Goal: Information Seeking & Learning: Learn about a topic

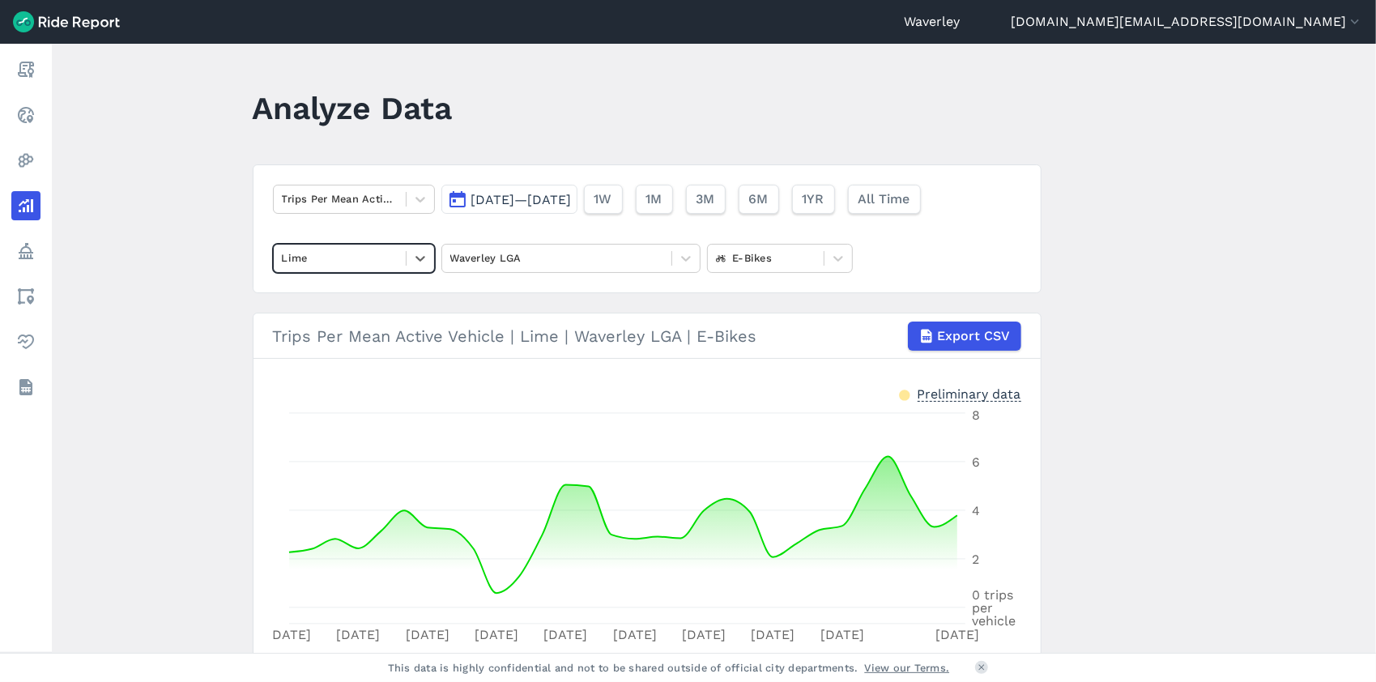
scroll to position [117, 0]
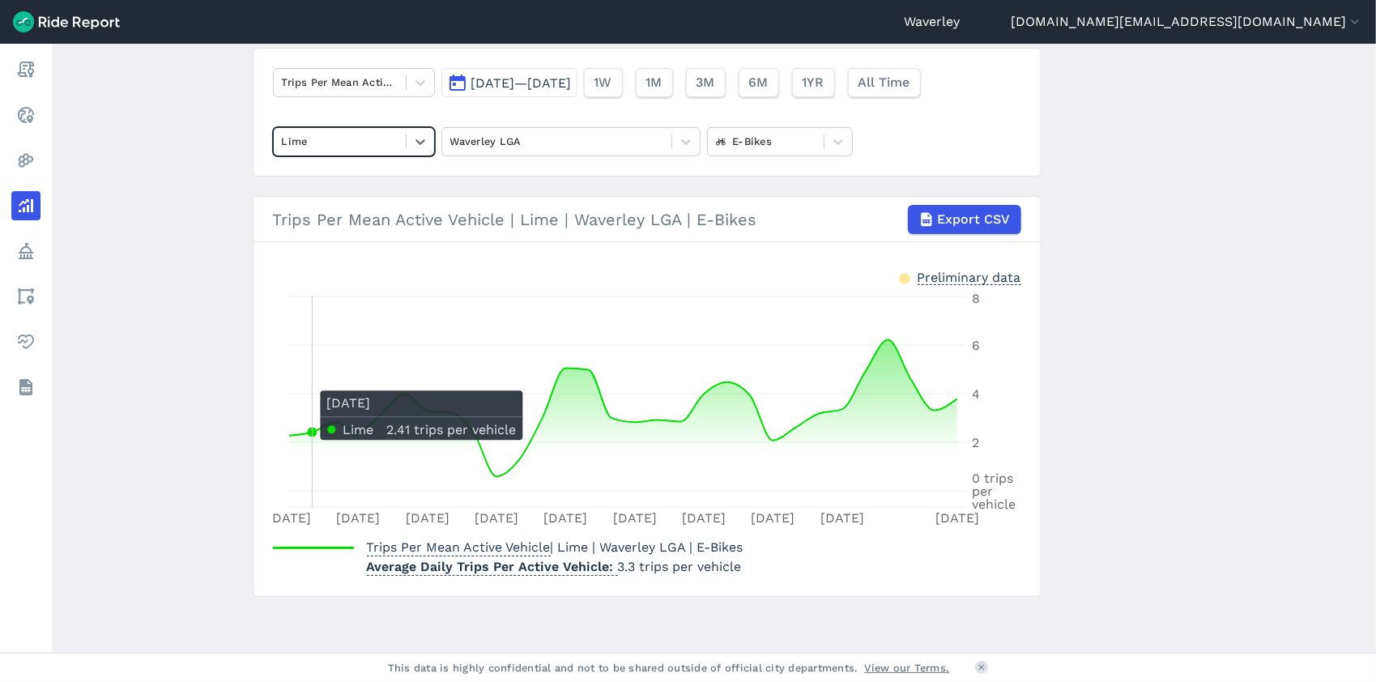
click at [398, 602] on main "Analyze Data Trips Per Mean Active Vehicle [DATE]—[DATE] 1W 1M 3M 6M 1YR All Ti…" at bounding box center [714, 348] width 1324 height 609
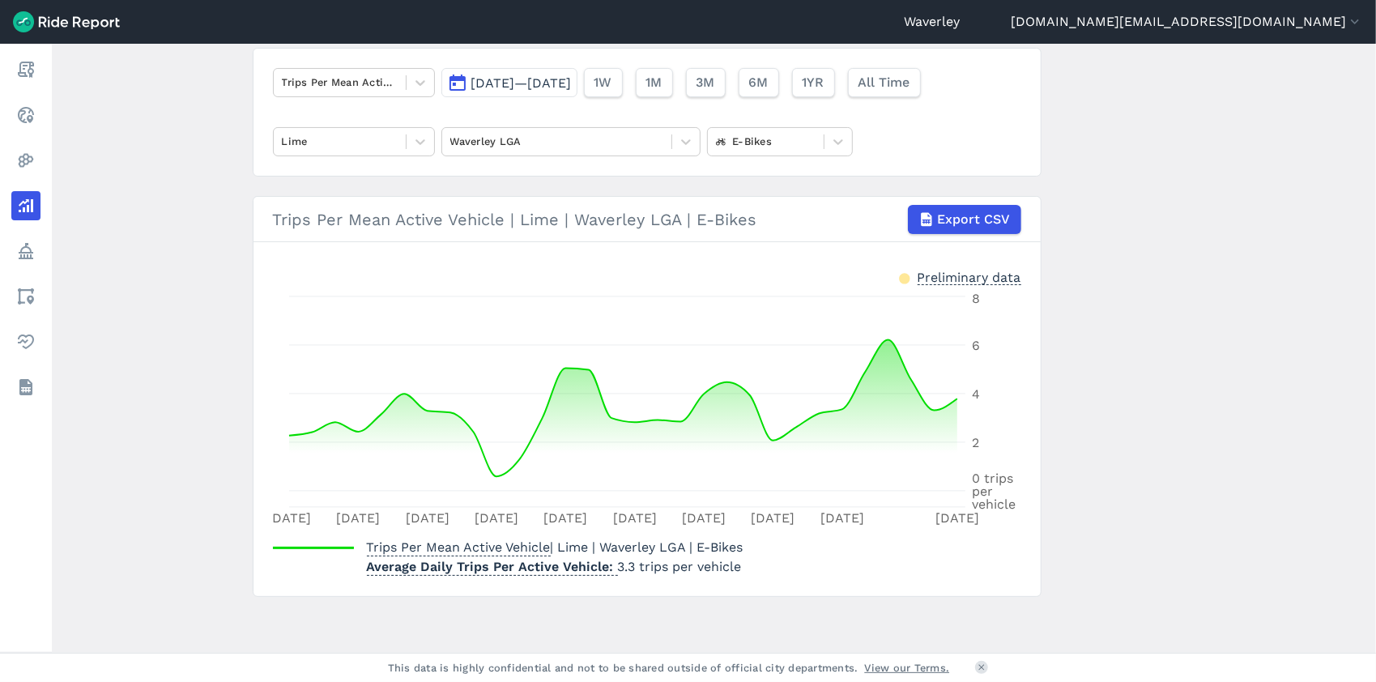
click at [1247, 223] on main "Analyze Data Trips Per Mean Active Vehicle [DATE]—[DATE] 1W 1M 3M 6M 1YR All Ti…" at bounding box center [714, 348] width 1324 height 609
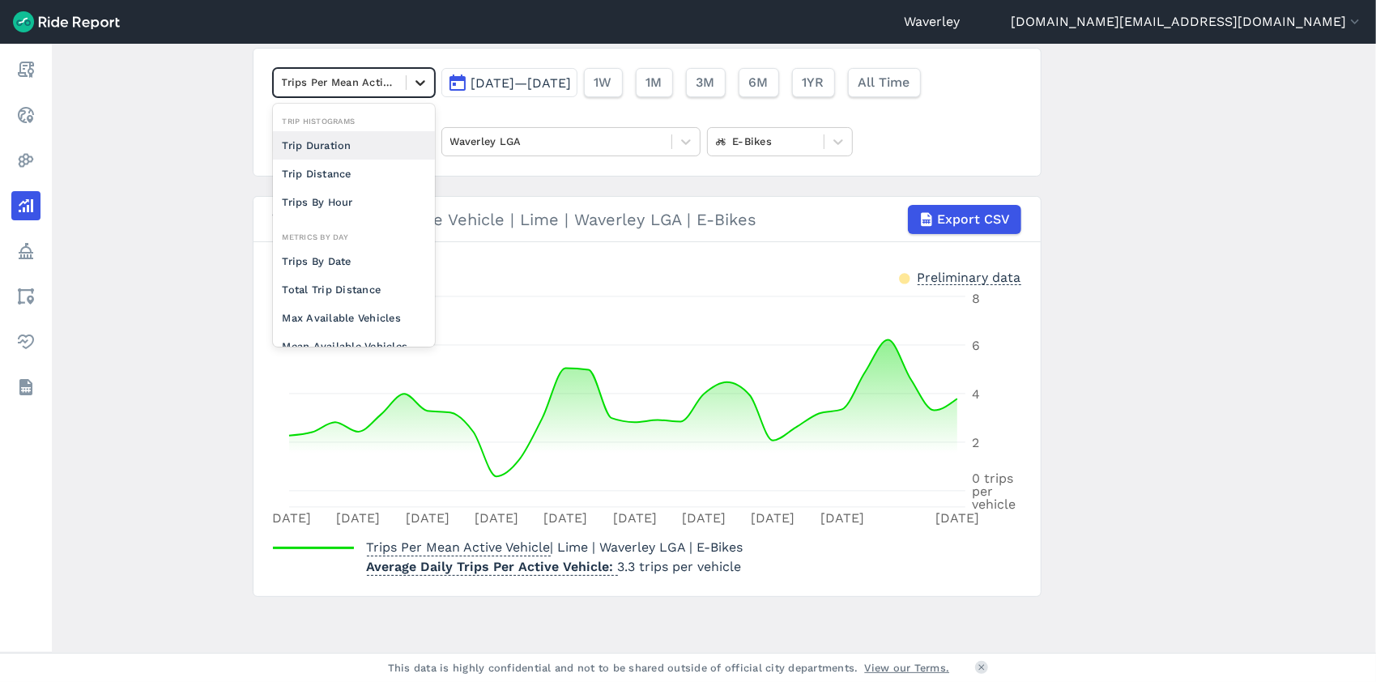
click at [418, 83] on icon at bounding box center [420, 83] width 10 height 6
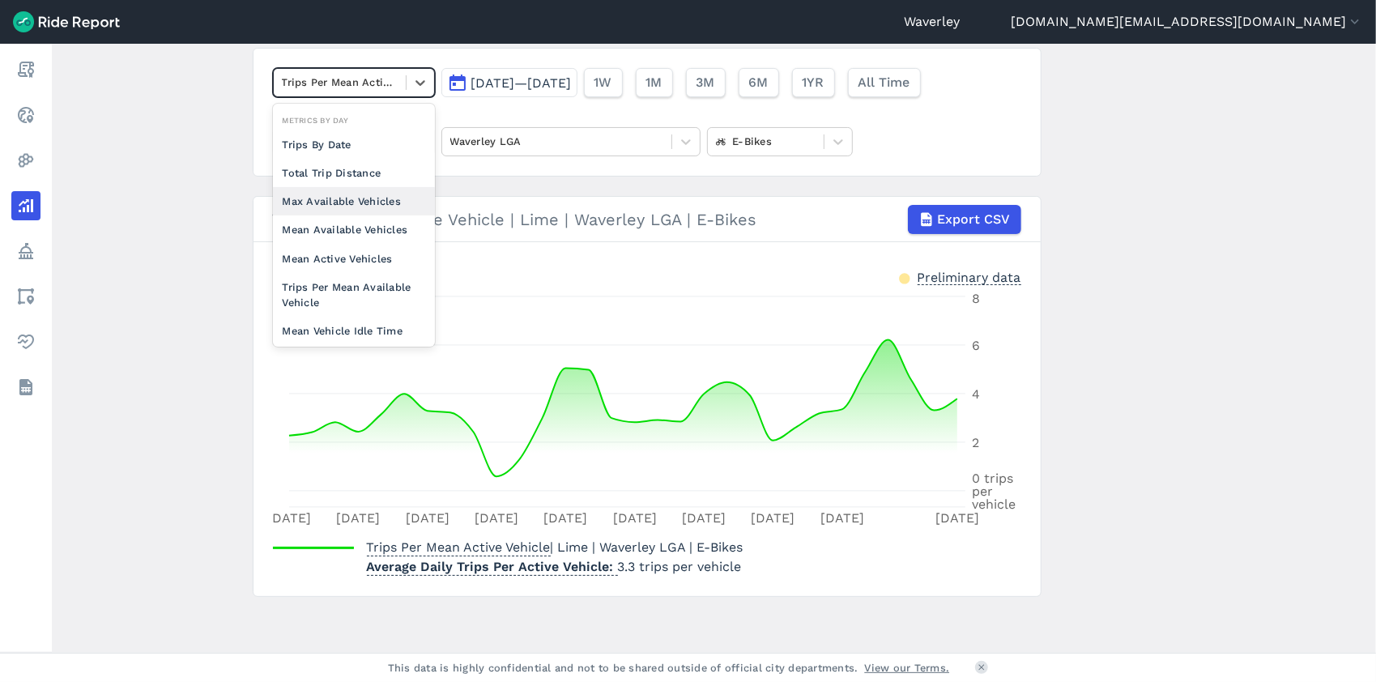
click at [383, 198] on div "Max Available Vehicles" at bounding box center [354, 201] width 162 height 28
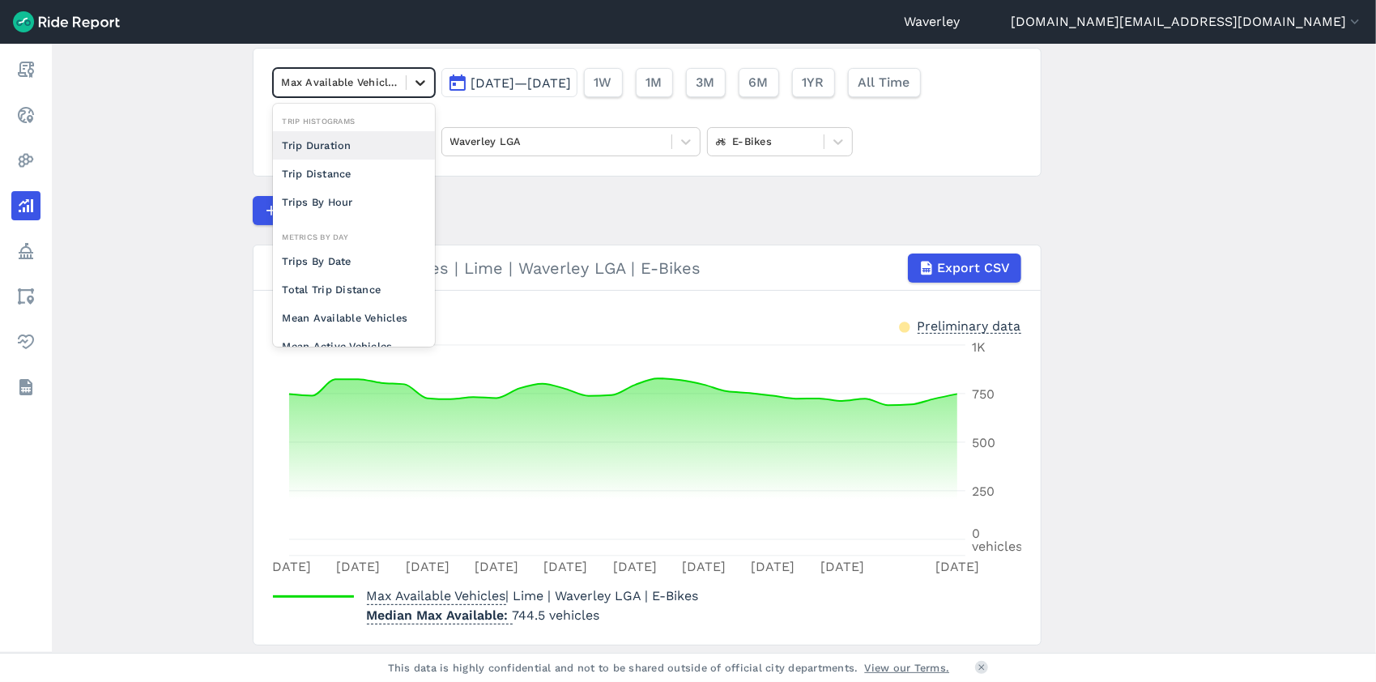
click at [418, 81] on icon at bounding box center [420, 82] width 16 height 16
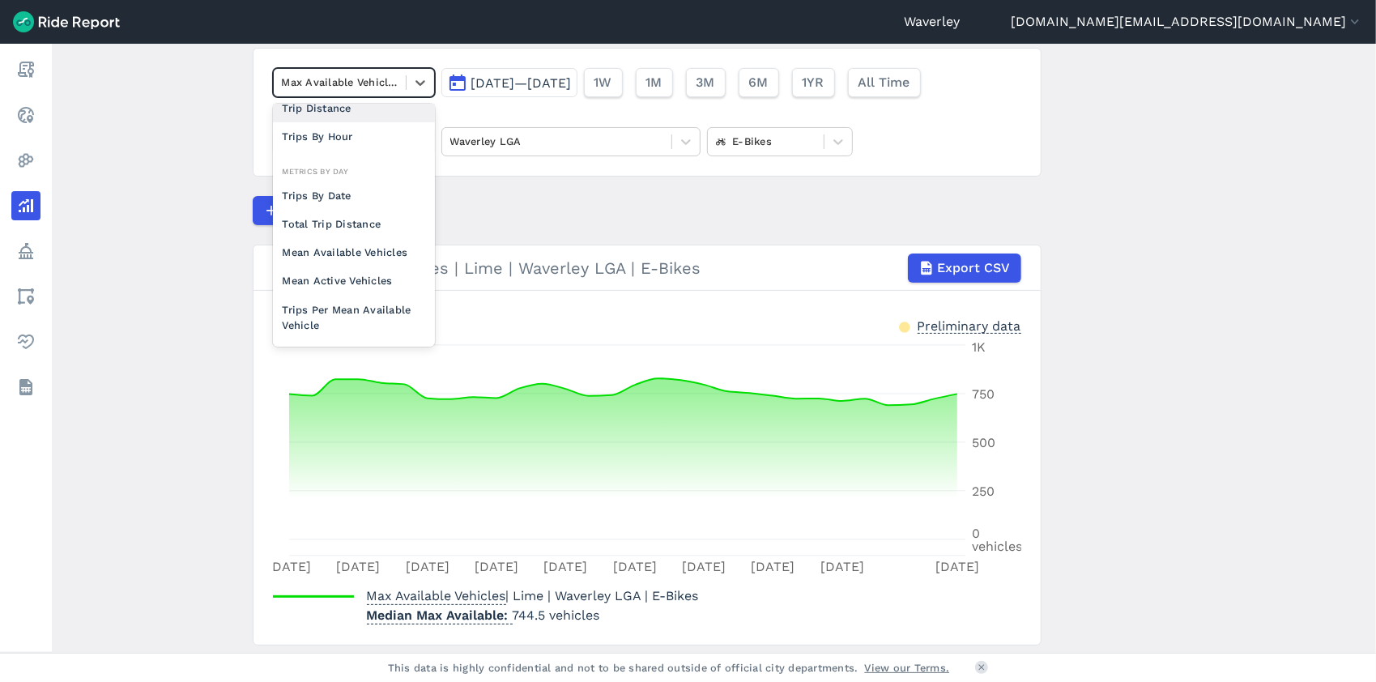
scroll to position [84, 0]
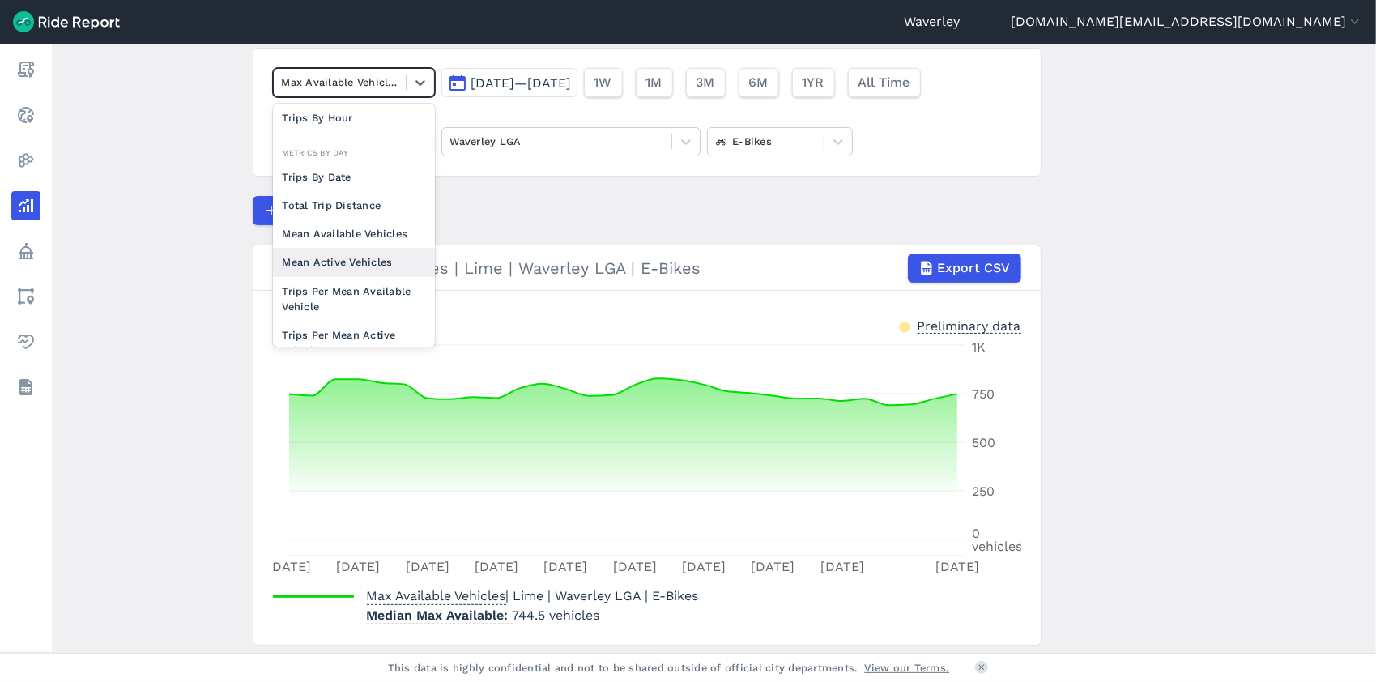
click at [366, 260] on div "Mean Active Vehicles" at bounding box center [354, 262] width 162 height 28
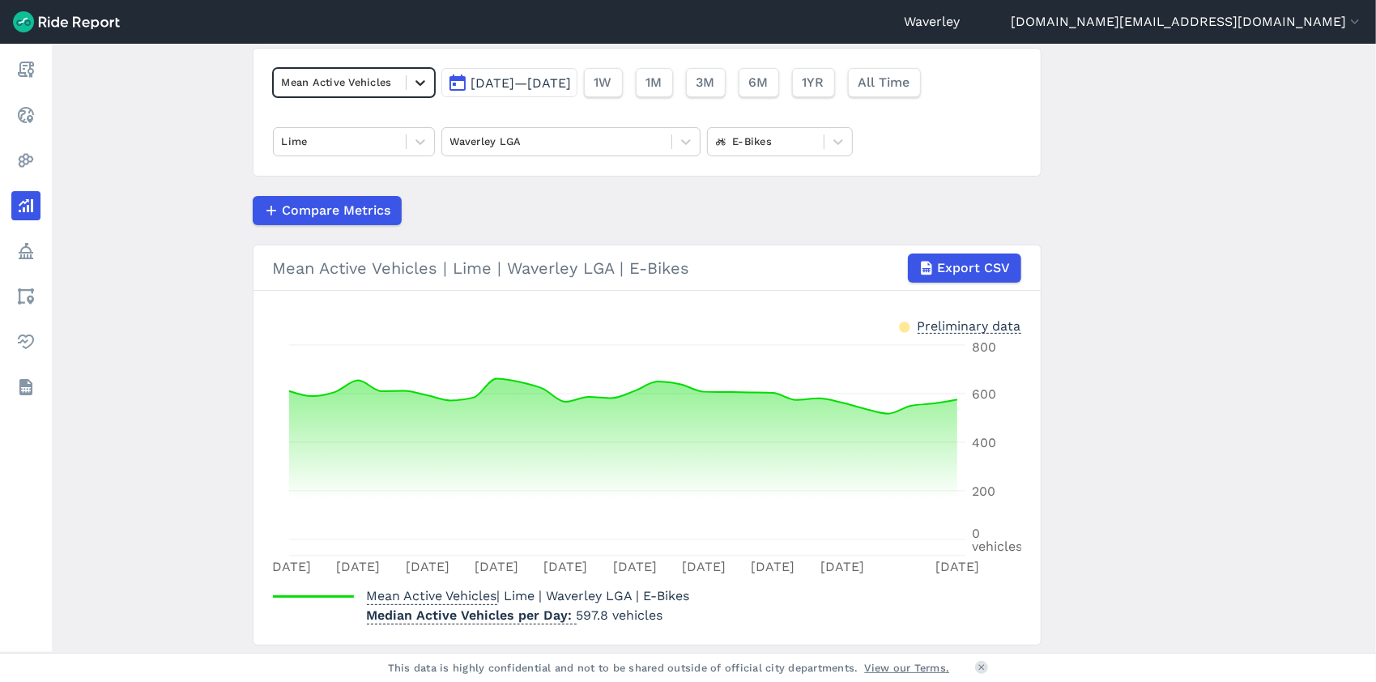
click at [416, 83] on icon at bounding box center [420, 83] width 10 height 6
click at [458, 83] on button "[DATE]—[DATE]" at bounding box center [509, 82] width 136 height 29
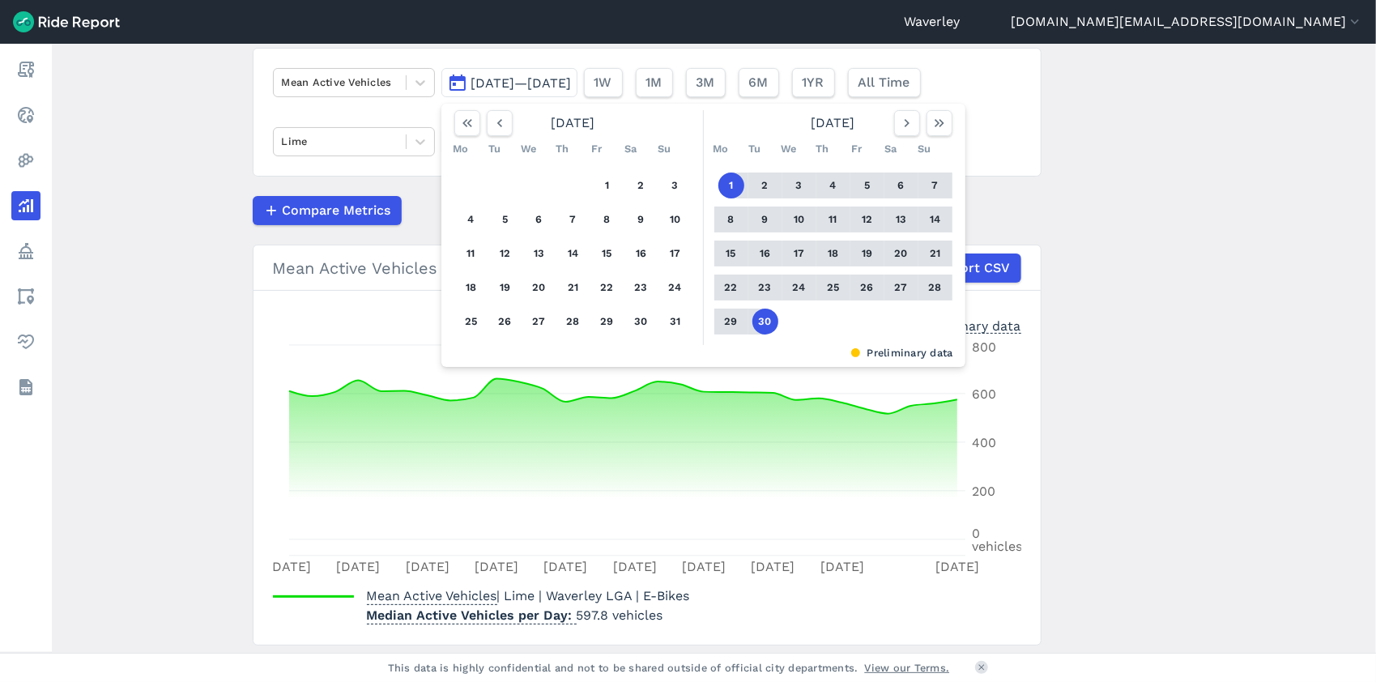
click at [457, 81] on button "[DATE]—[DATE]" at bounding box center [509, 82] width 136 height 29
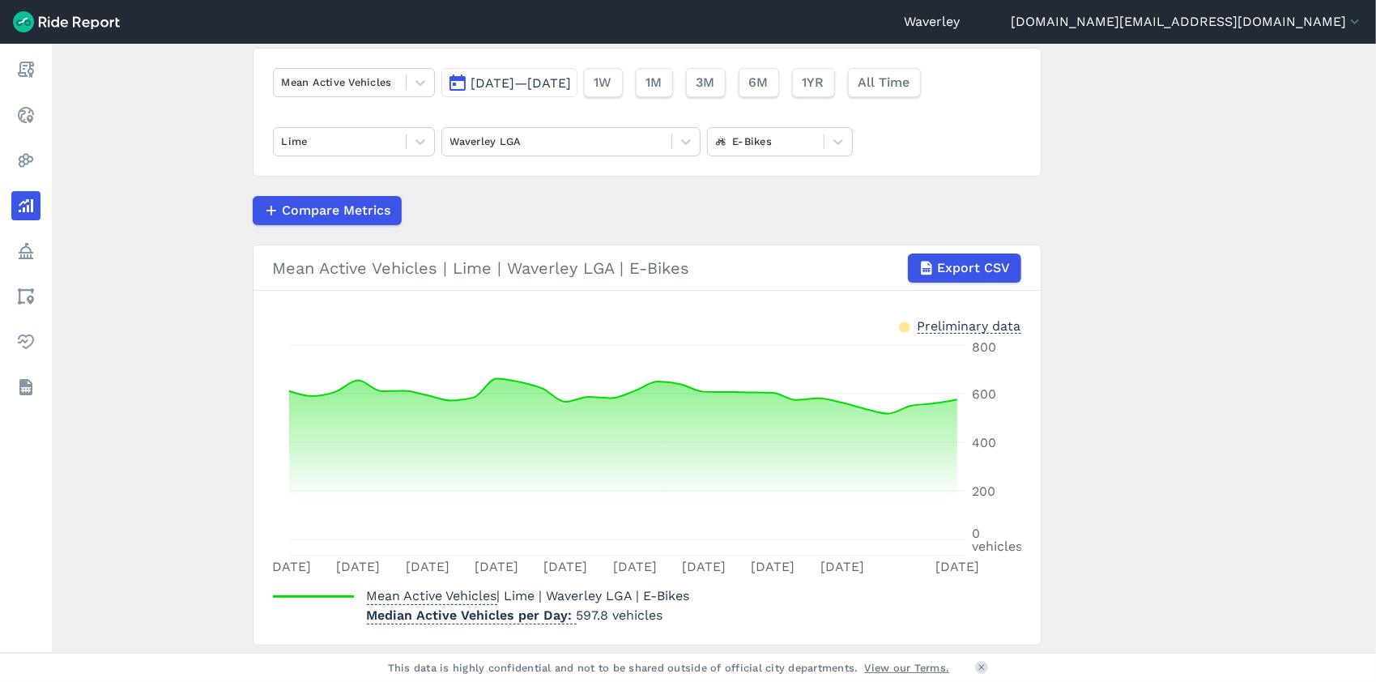
click at [451, 80] on button "[DATE]—[DATE]" at bounding box center [509, 82] width 136 height 29
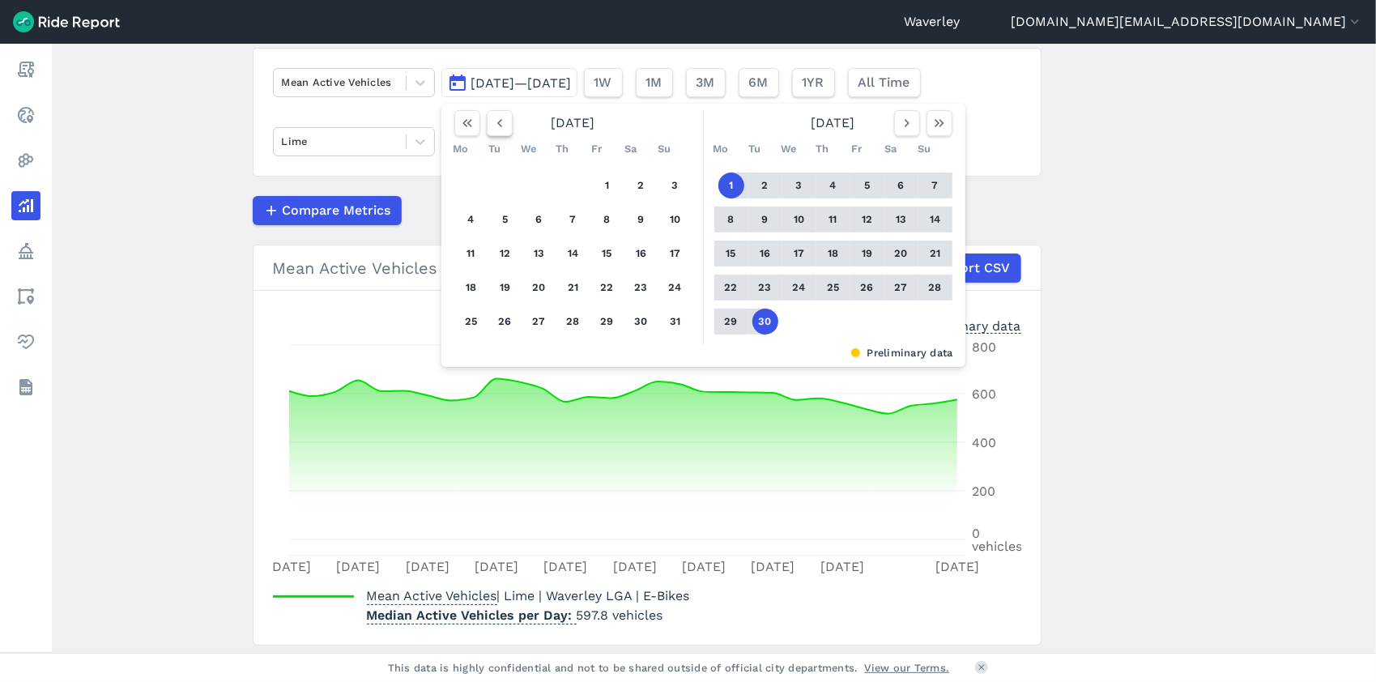
click at [498, 123] on icon "button" at bounding box center [499, 123] width 16 height 16
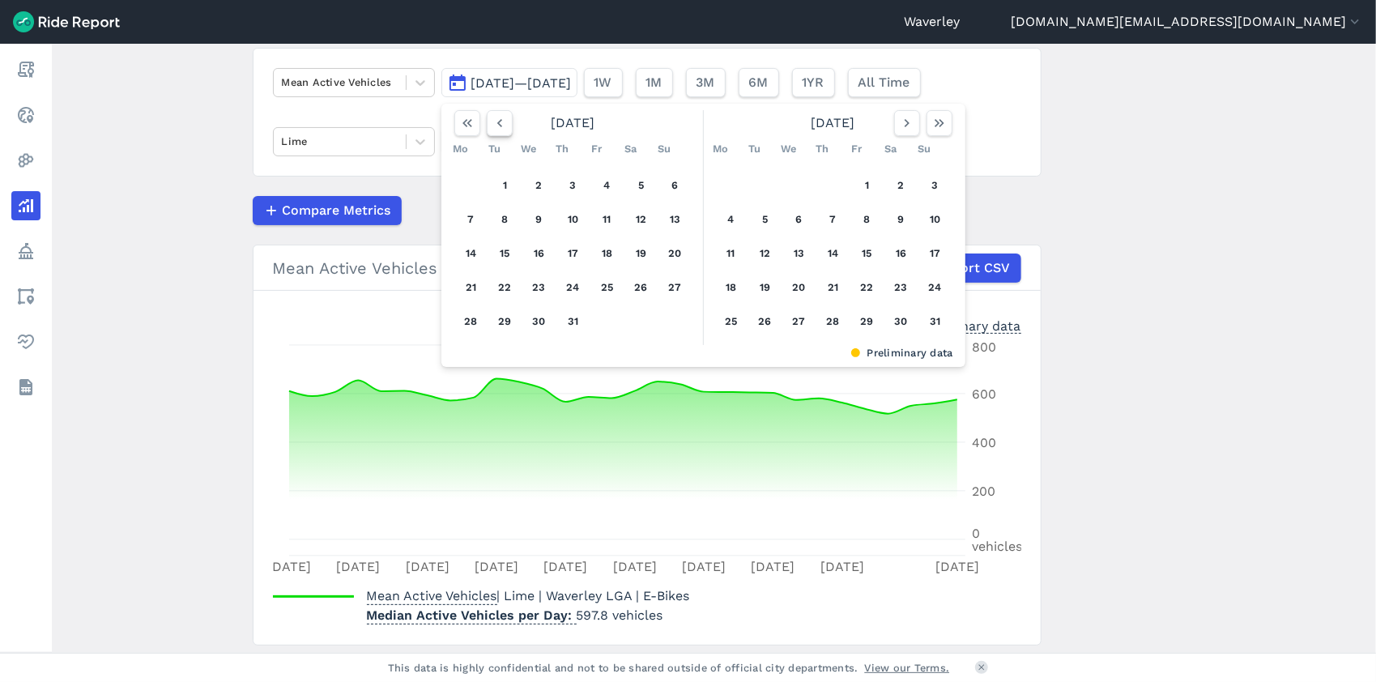
click at [498, 123] on icon "button" at bounding box center [499, 123] width 16 height 16
click at [498, 124] on icon "button" at bounding box center [499, 123] width 16 height 16
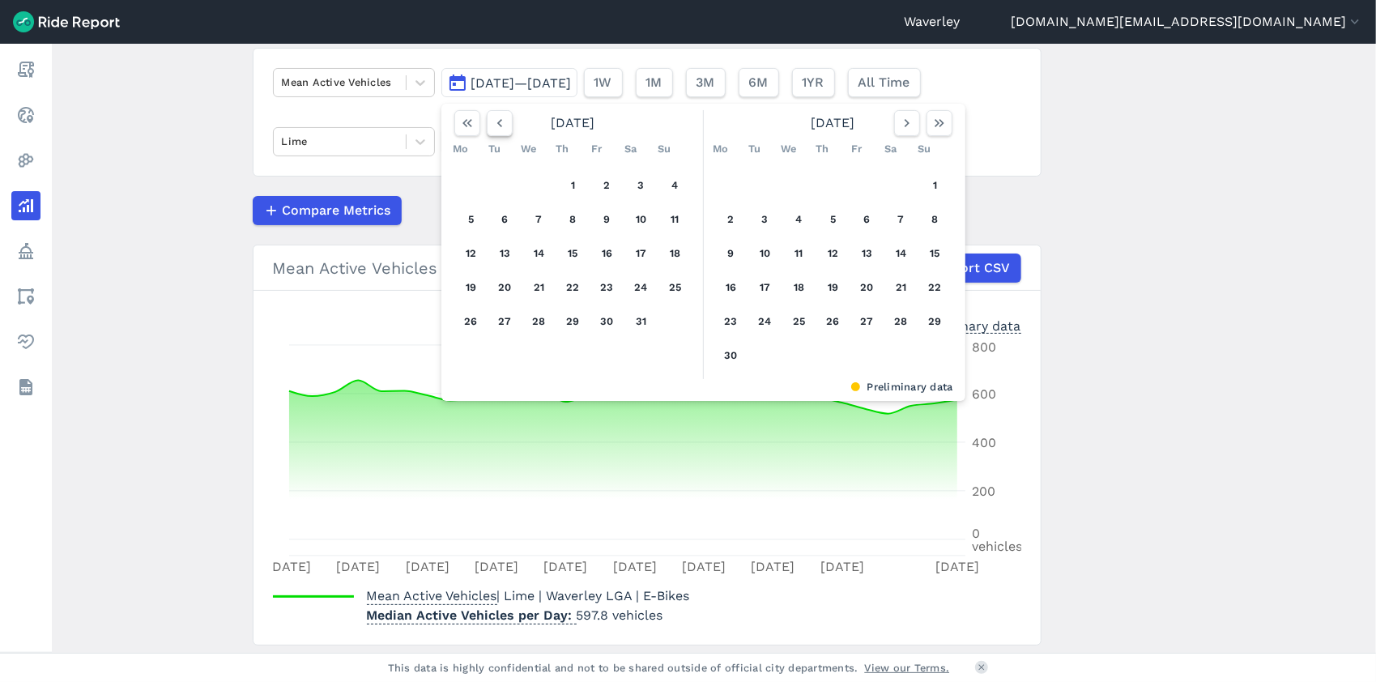
click at [498, 125] on icon "button" at bounding box center [499, 123] width 16 height 16
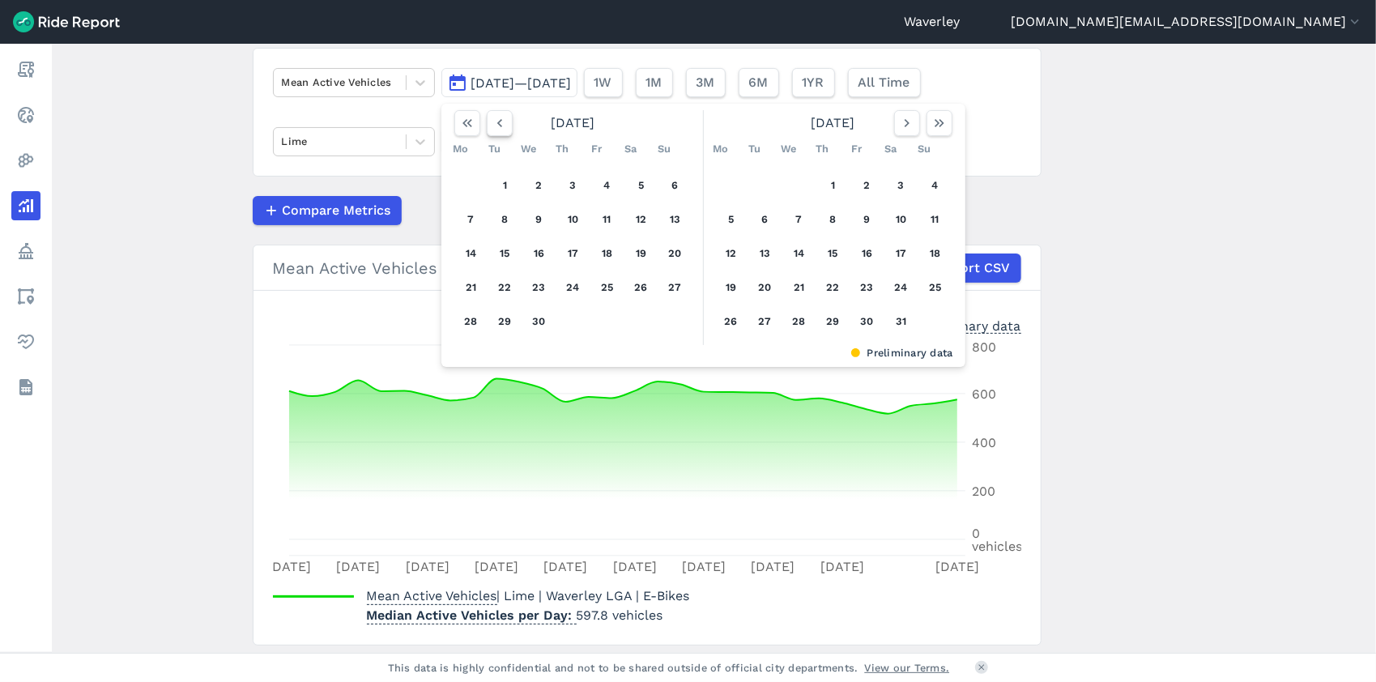
click at [498, 125] on use "button" at bounding box center [498, 123] width 5 height 8
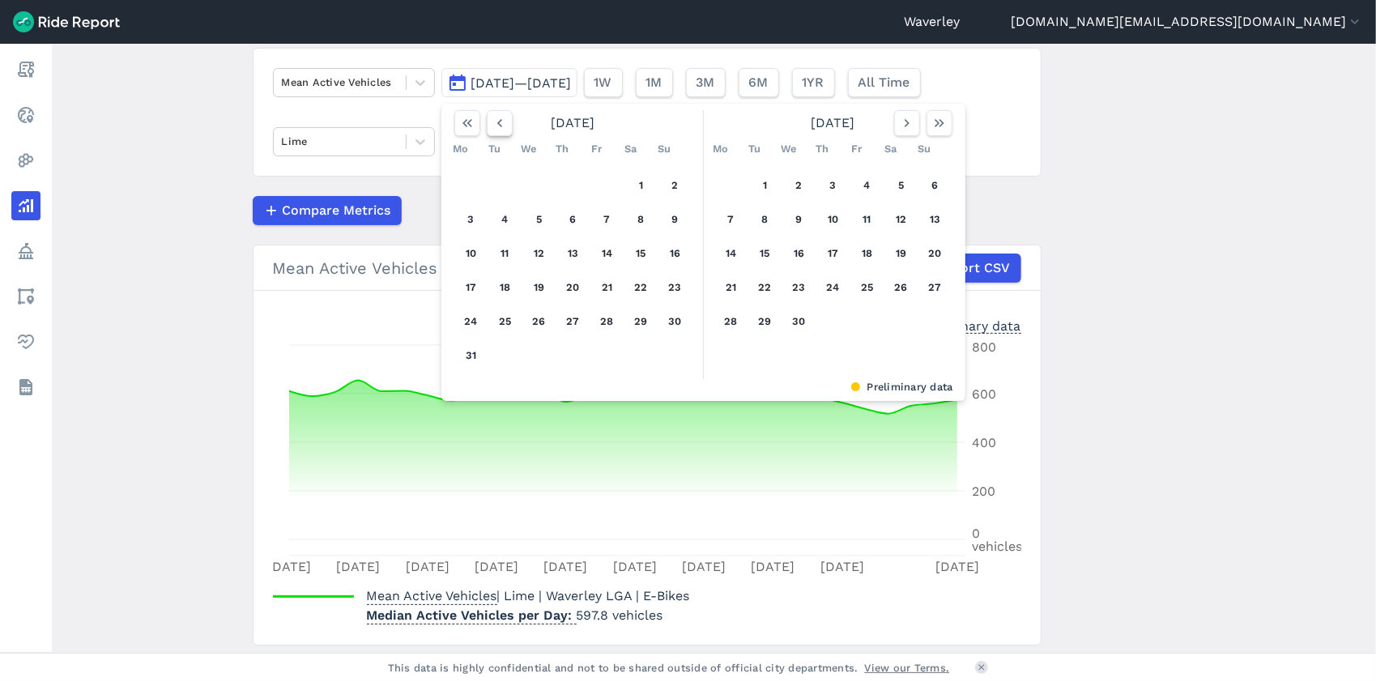
click at [498, 126] on icon "button" at bounding box center [499, 123] width 16 height 16
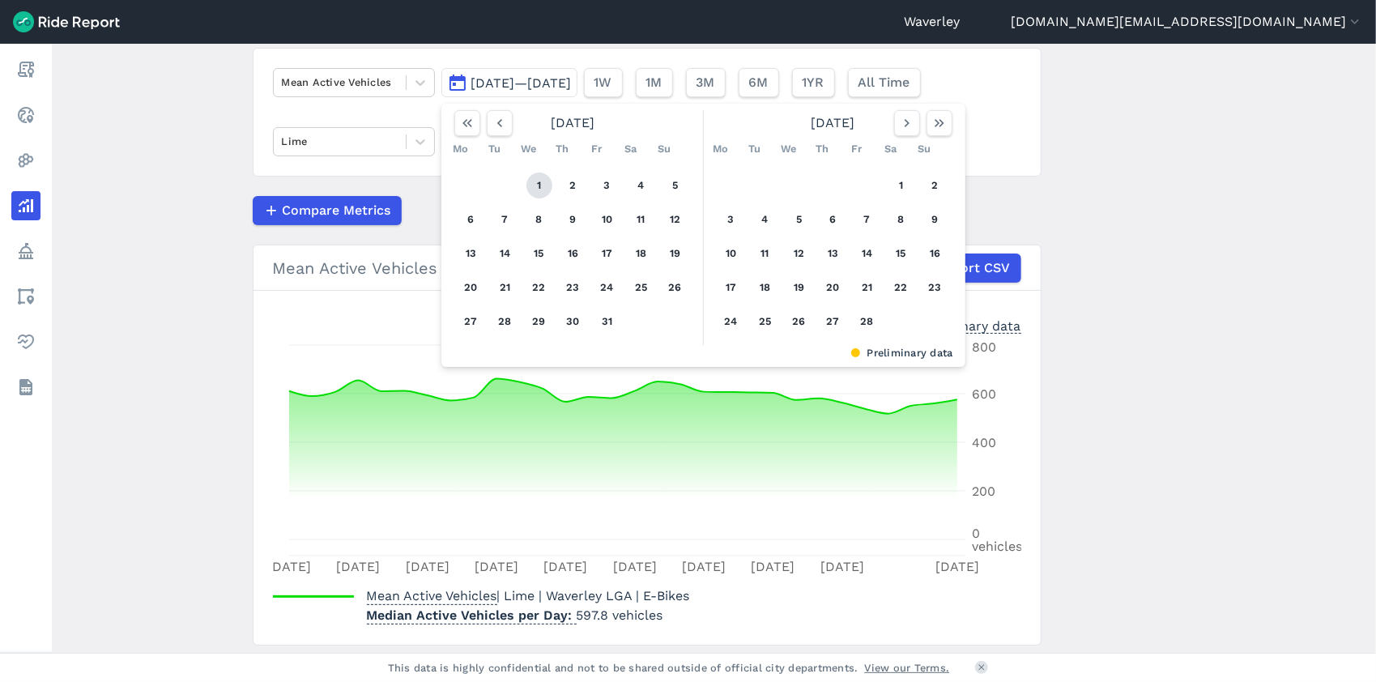
click at [539, 183] on button "1" at bounding box center [539, 185] width 26 height 26
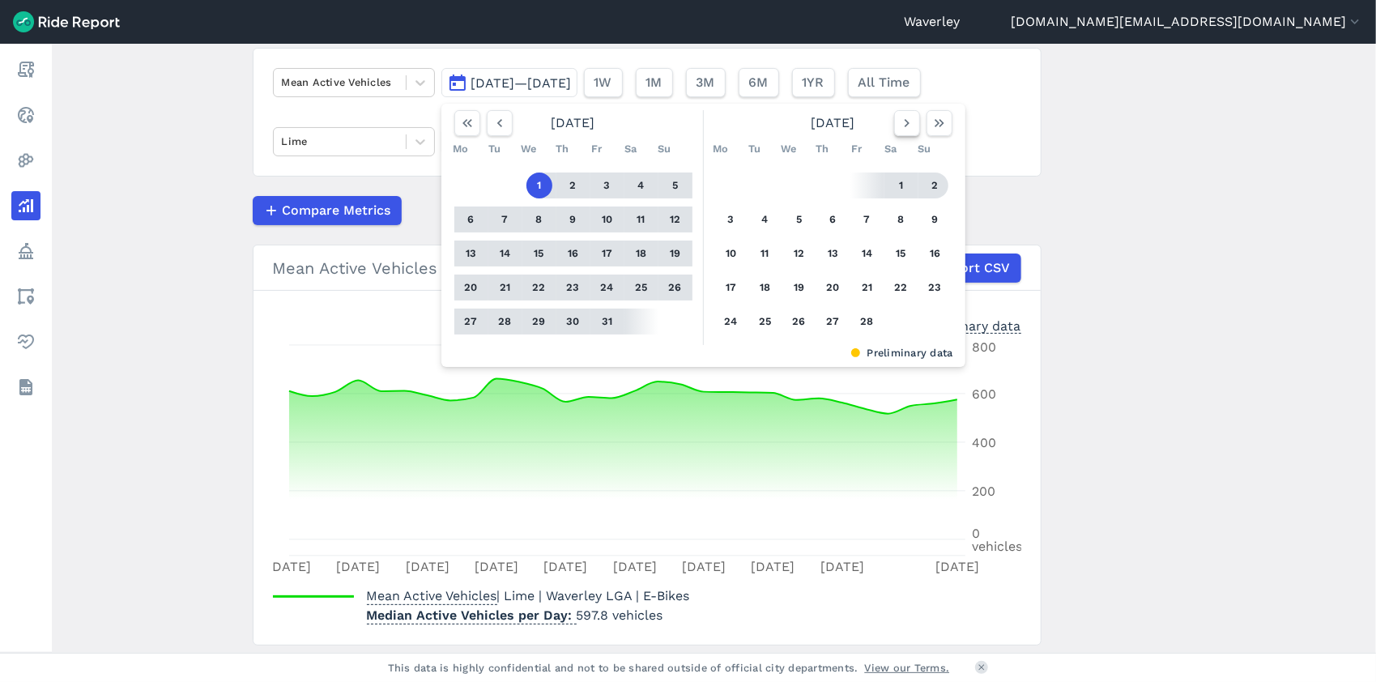
click at [905, 125] on icon "button" at bounding box center [907, 123] width 16 height 16
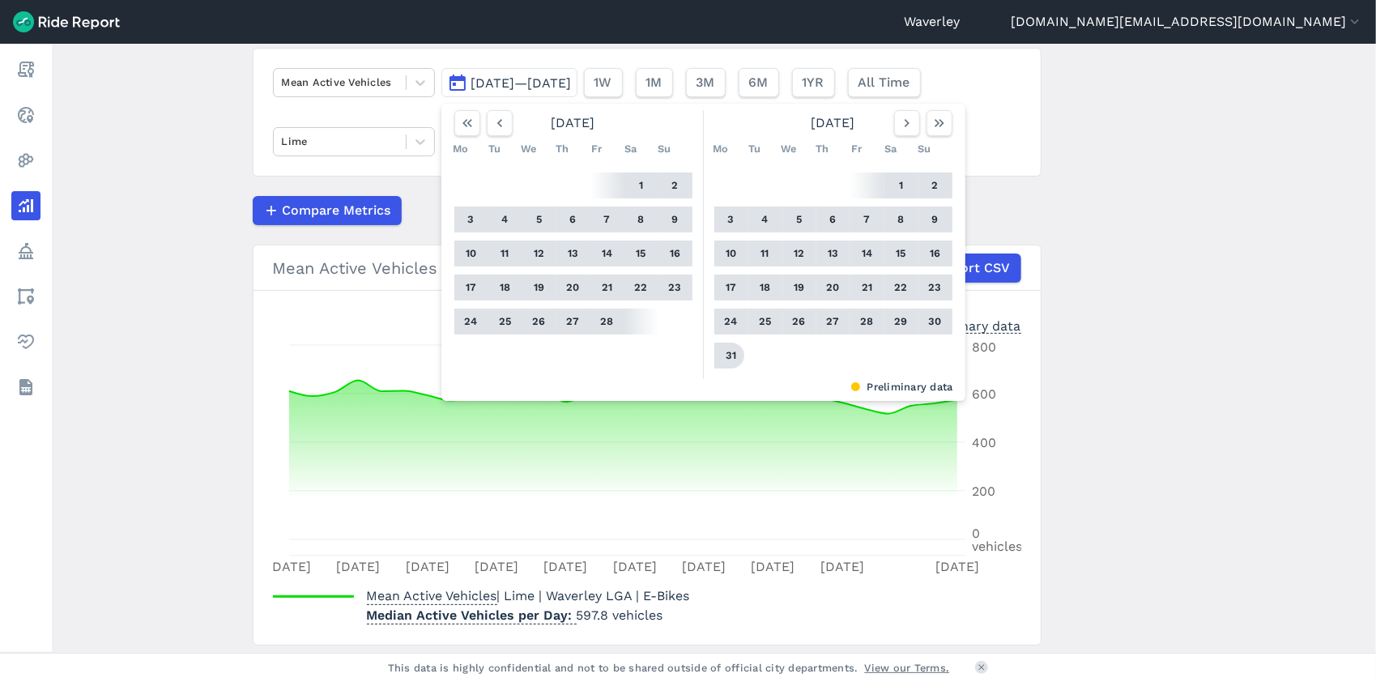
click at [733, 353] on button "31" at bounding box center [731, 355] width 26 height 26
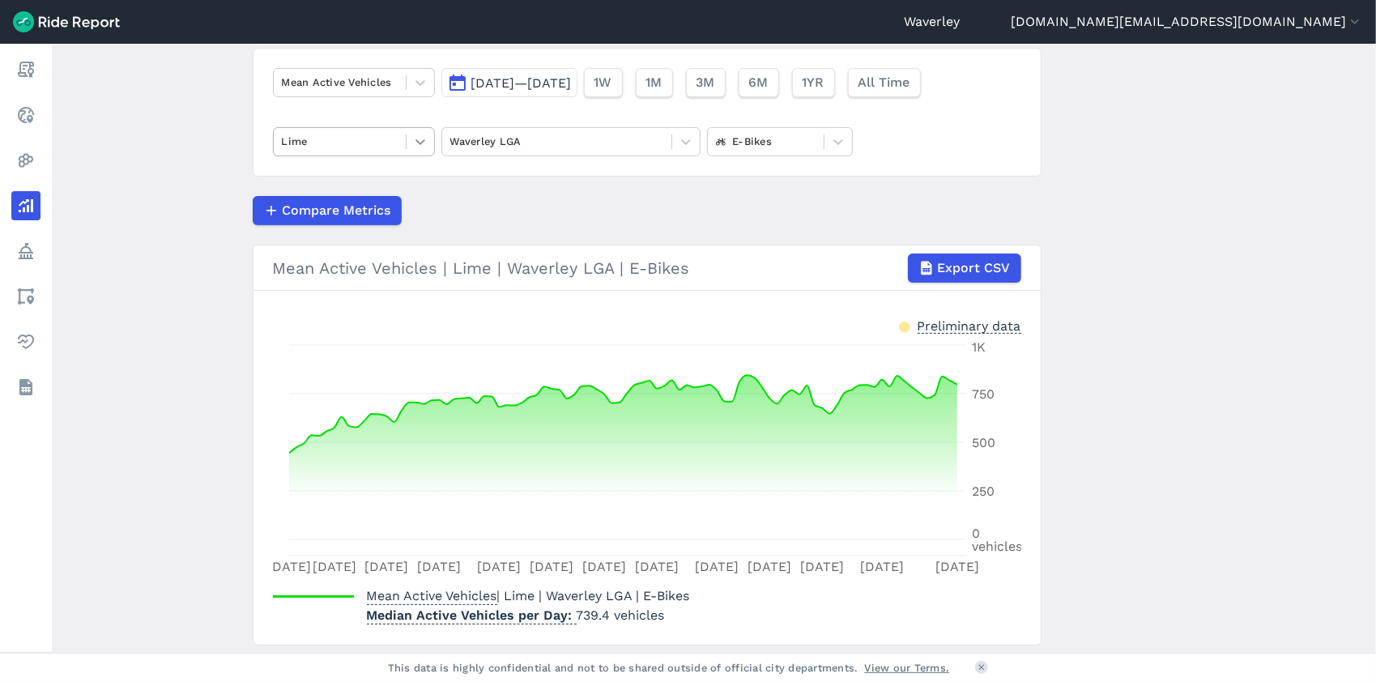
click at [420, 142] on icon at bounding box center [420, 142] width 16 height 16
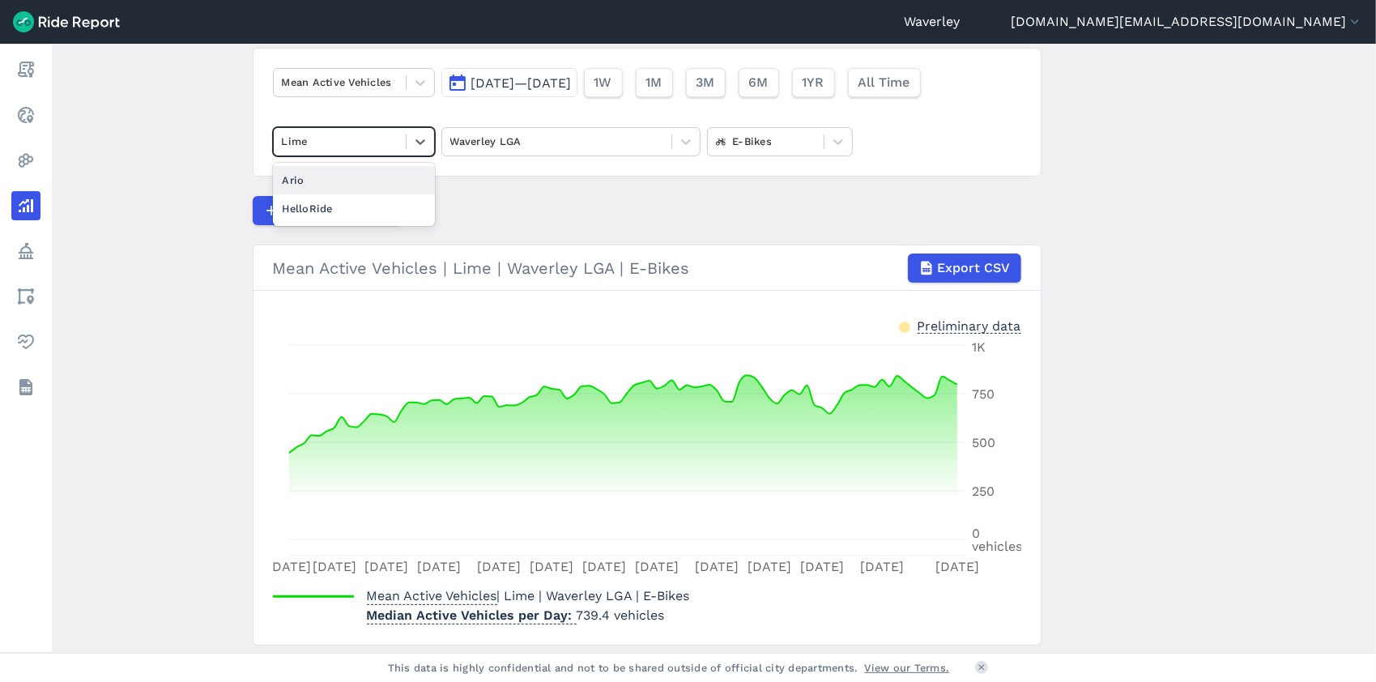
click at [223, 105] on main "Analyze Data Mean Active Vehicles [DATE]—[DATE] 1W 1M 3M 6M 1YR All Time option…" at bounding box center [714, 348] width 1324 height 609
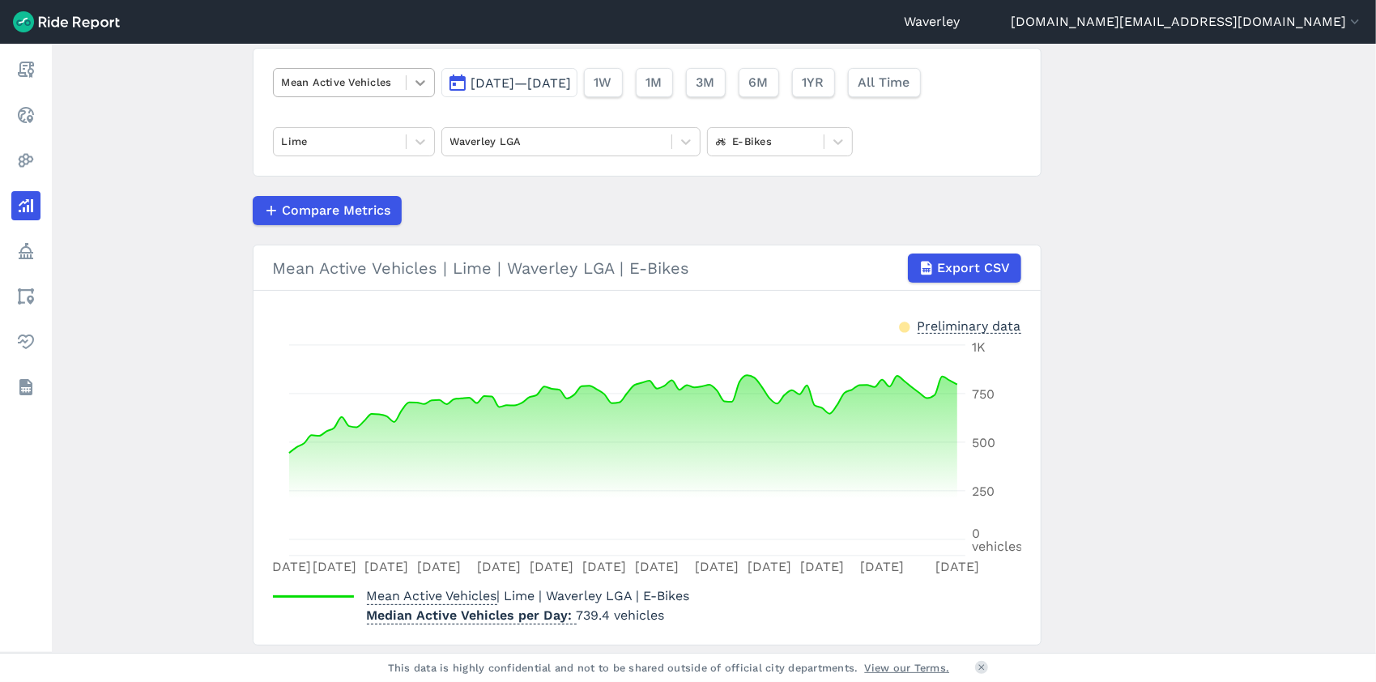
click at [419, 83] on icon at bounding box center [420, 83] width 10 height 6
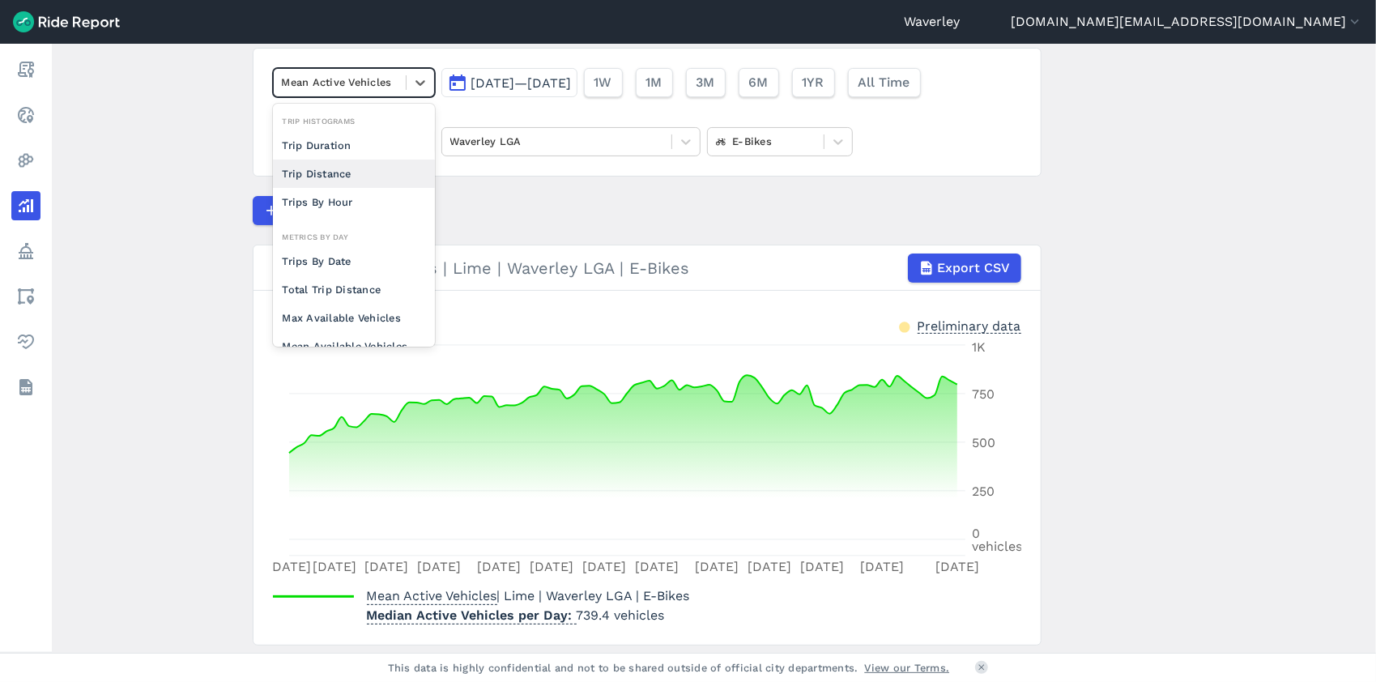
click at [340, 170] on div "Trip Distance" at bounding box center [354, 173] width 162 height 28
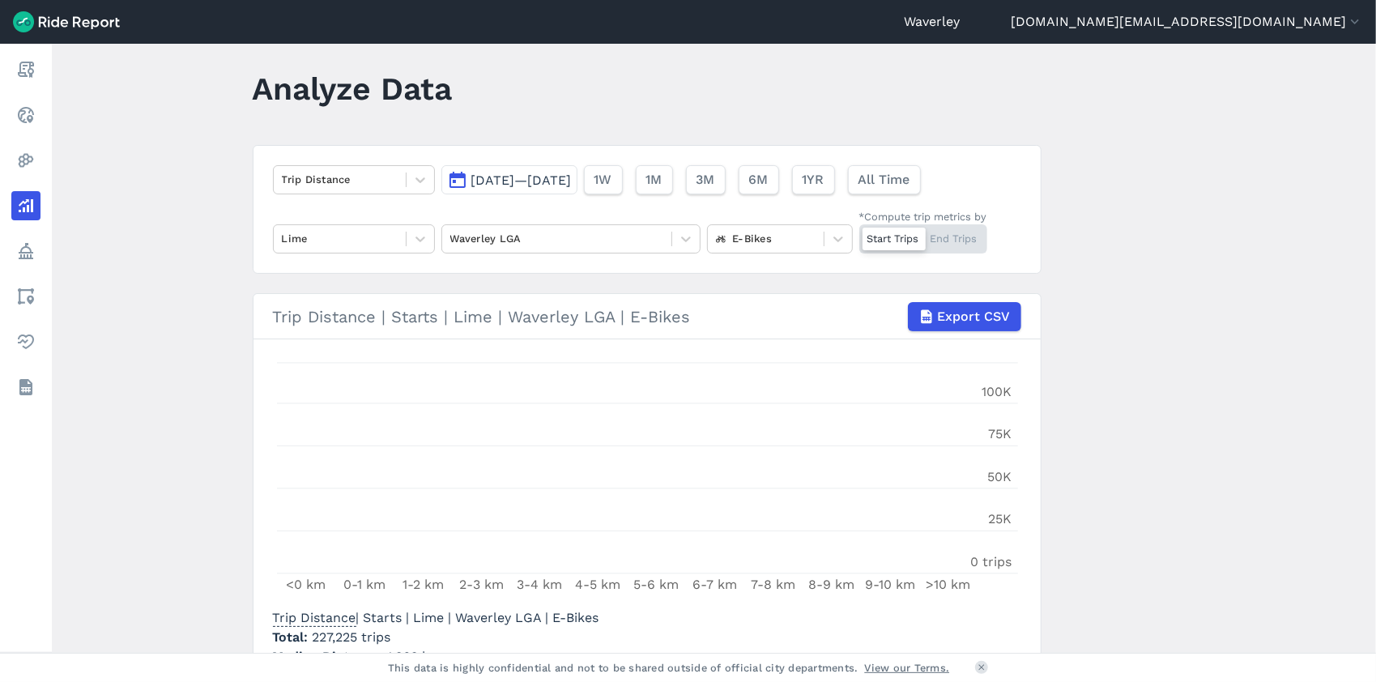
scroll to position [117, 0]
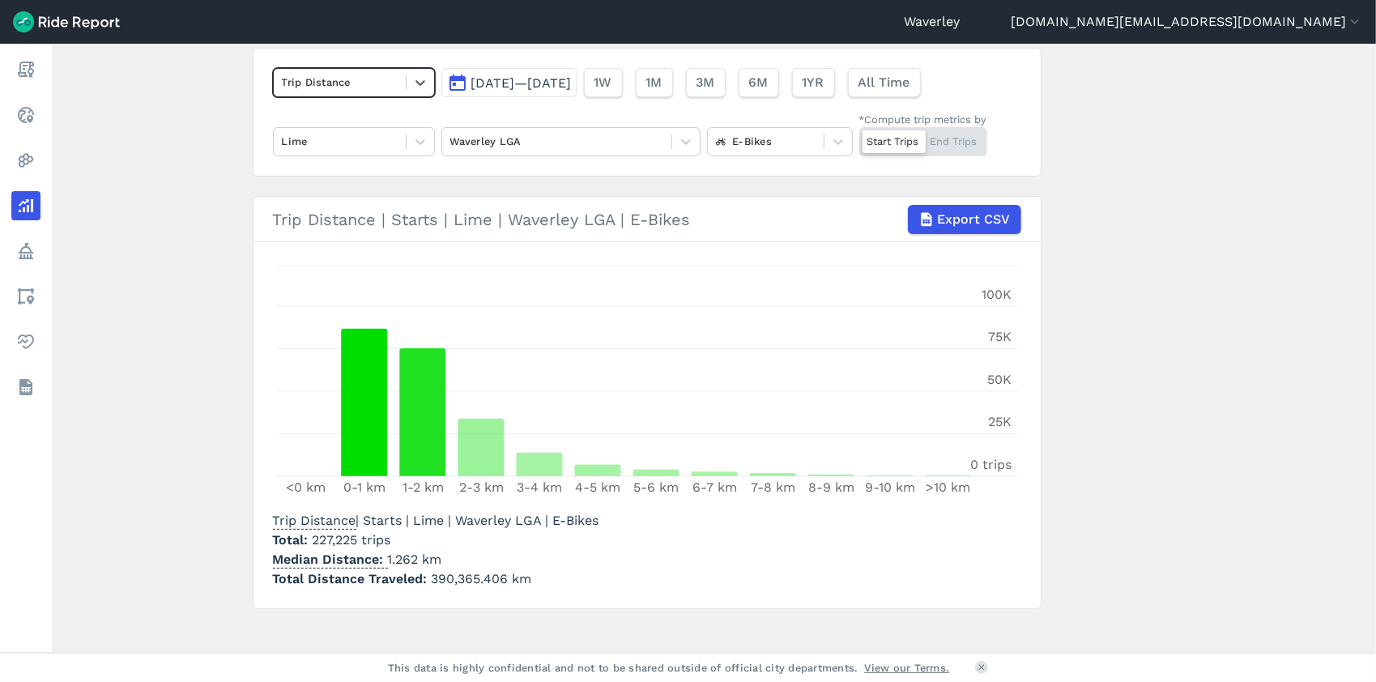
click at [462, 82] on button "[DATE]—[DATE]" at bounding box center [509, 82] width 136 height 29
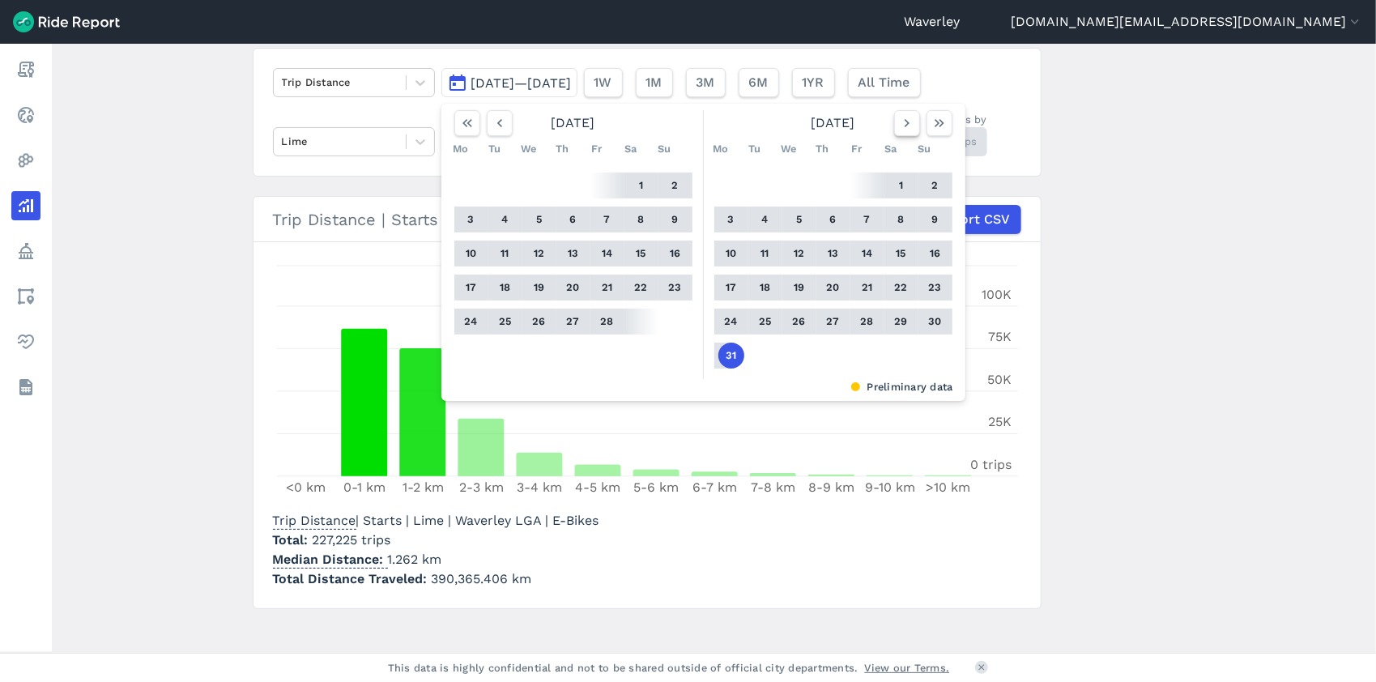
click at [904, 124] on use "button" at bounding box center [906, 123] width 5 height 8
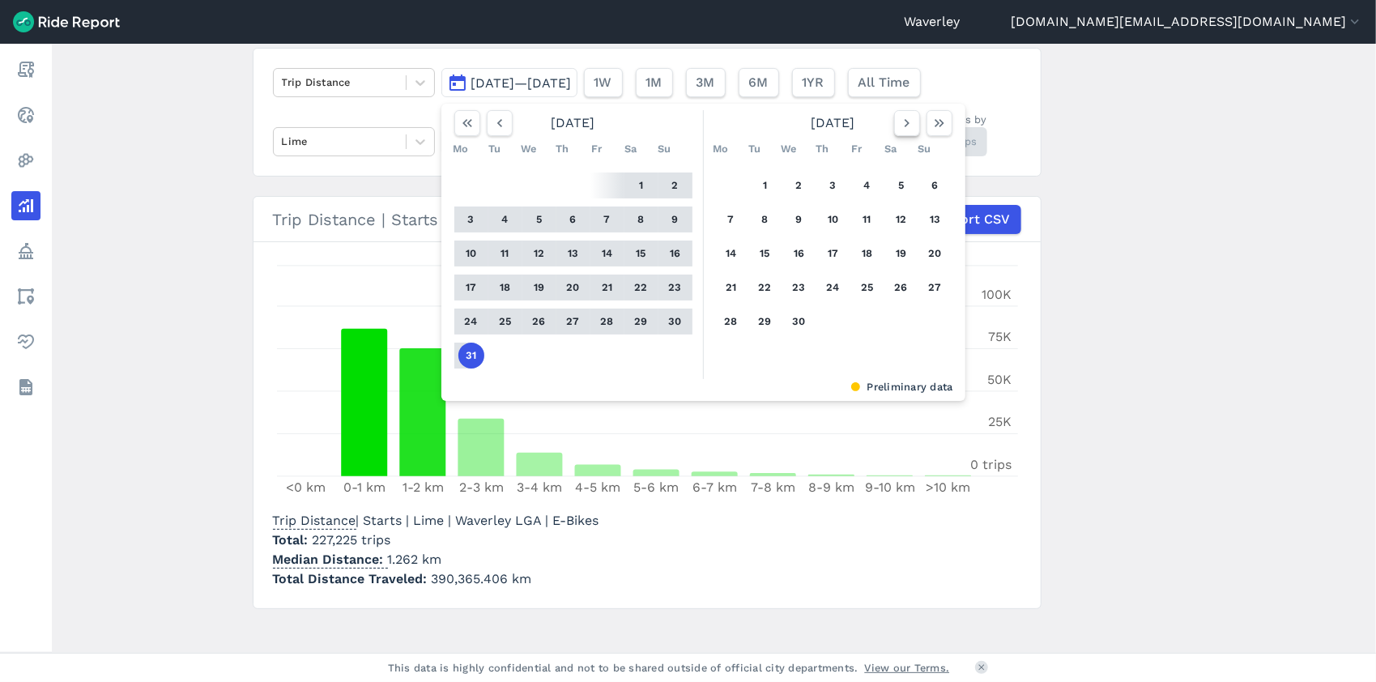
click at [904, 123] on use "button" at bounding box center [906, 123] width 5 height 8
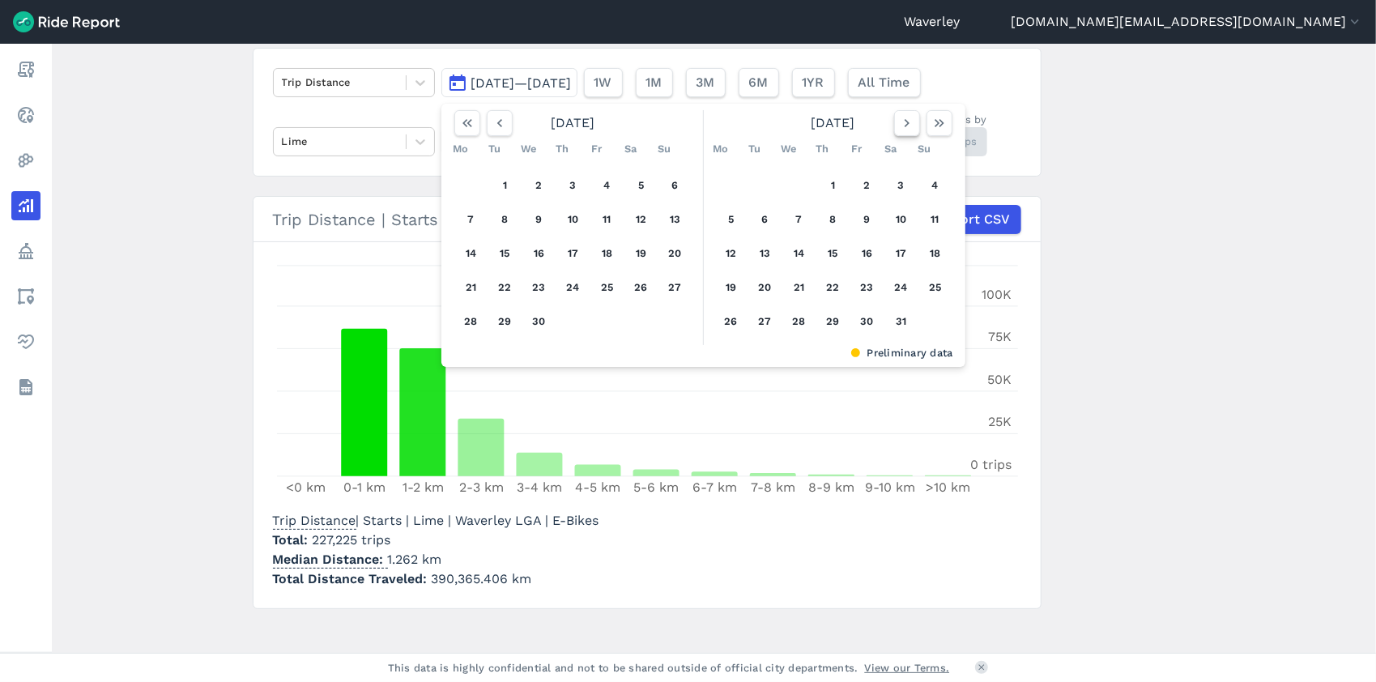
click at [904, 123] on use "button" at bounding box center [906, 123] width 5 height 8
click at [729, 251] on button "11" at bounding box center [731, 253] width 26 height 26
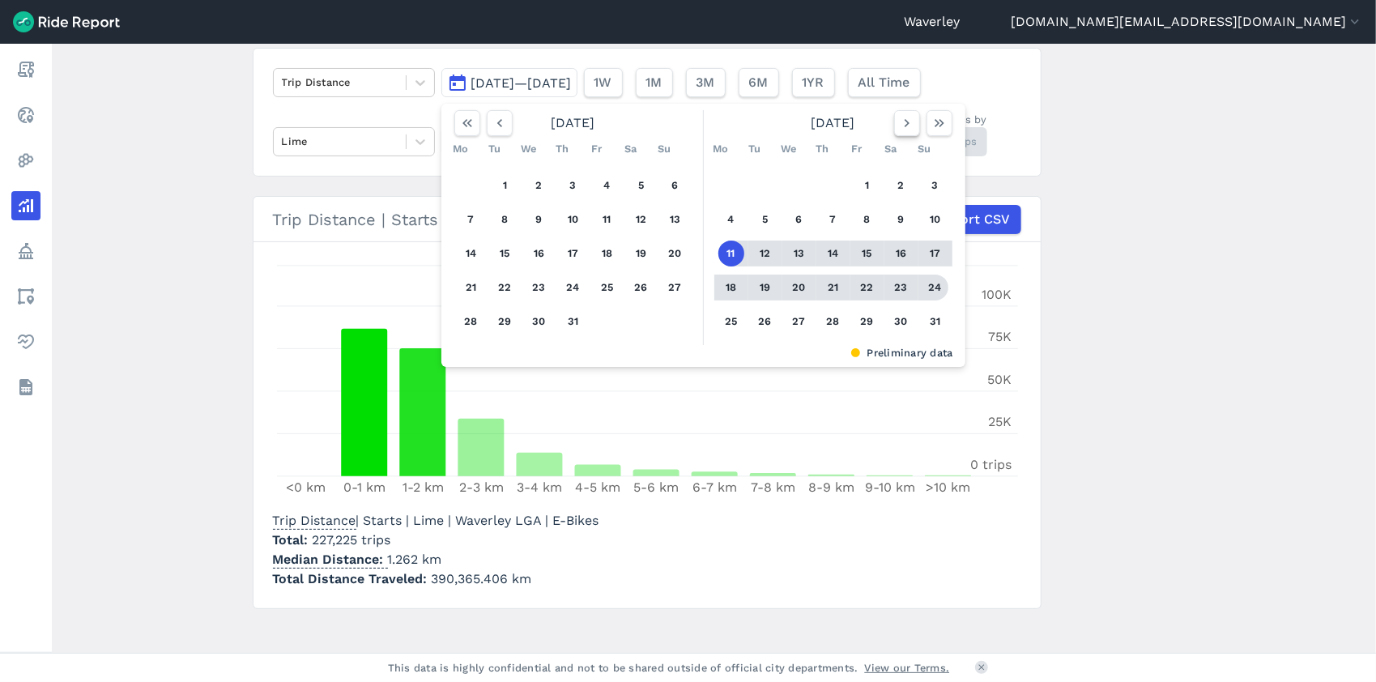
click at [904, 121] on icon "button" at bounding box center [907, 123] width 16 height 16
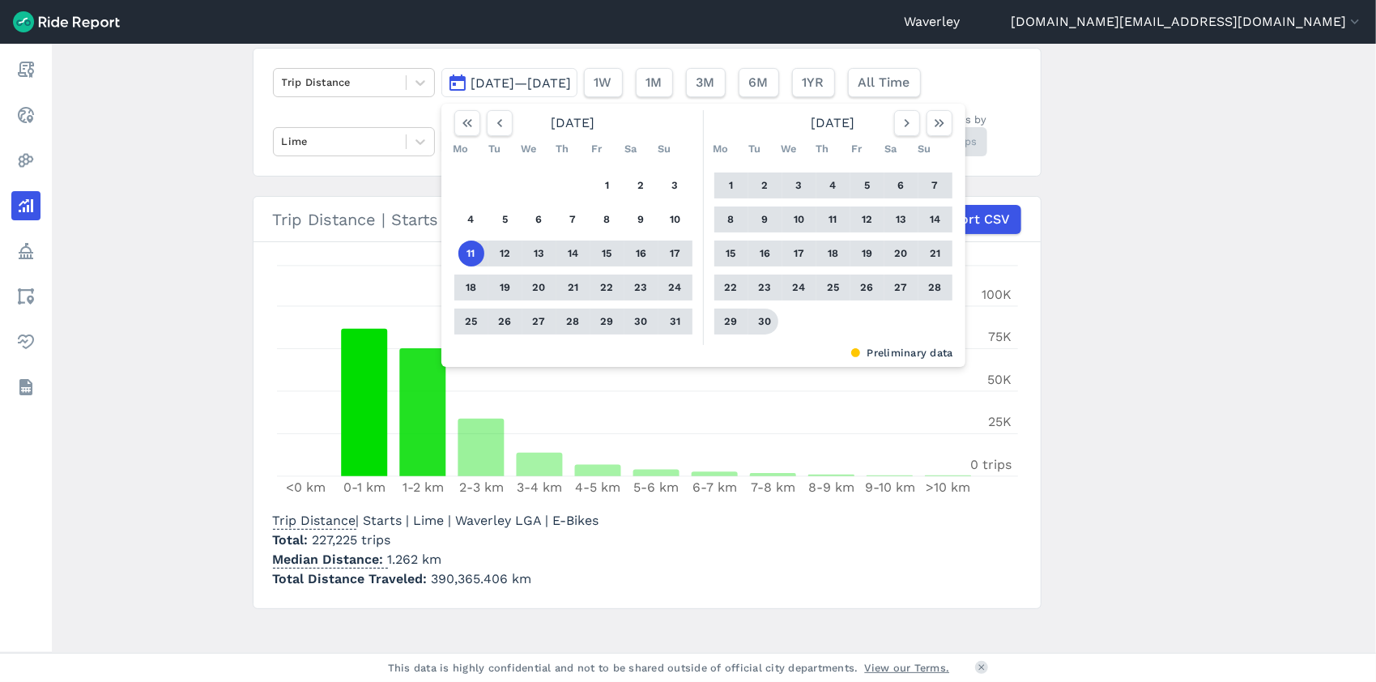
click at [759, 321] on button "30" at bounding box center [765, 321] width 26 height 26
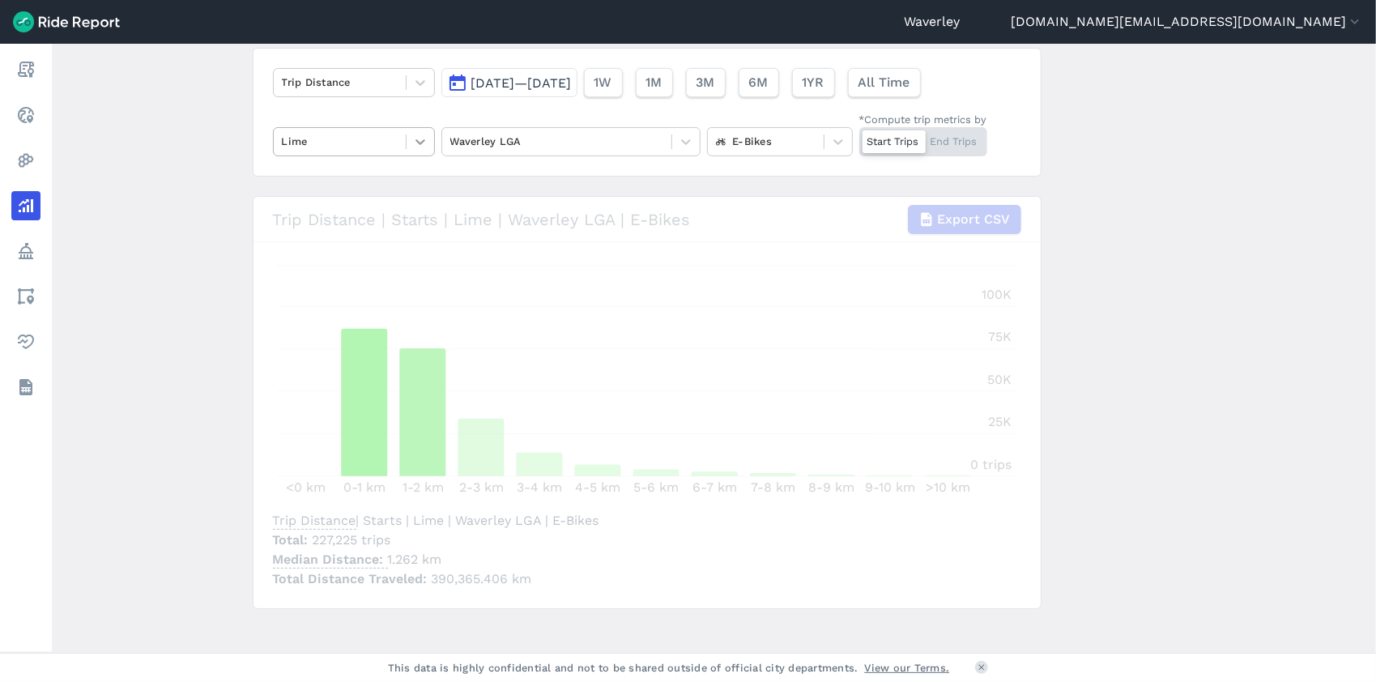
click at [416, 144] on icon at bounding box center [420, 142] width 16 height 16
click at [344, 176] on div "All operators" at bounding box center [354, 180] width 162 height 28
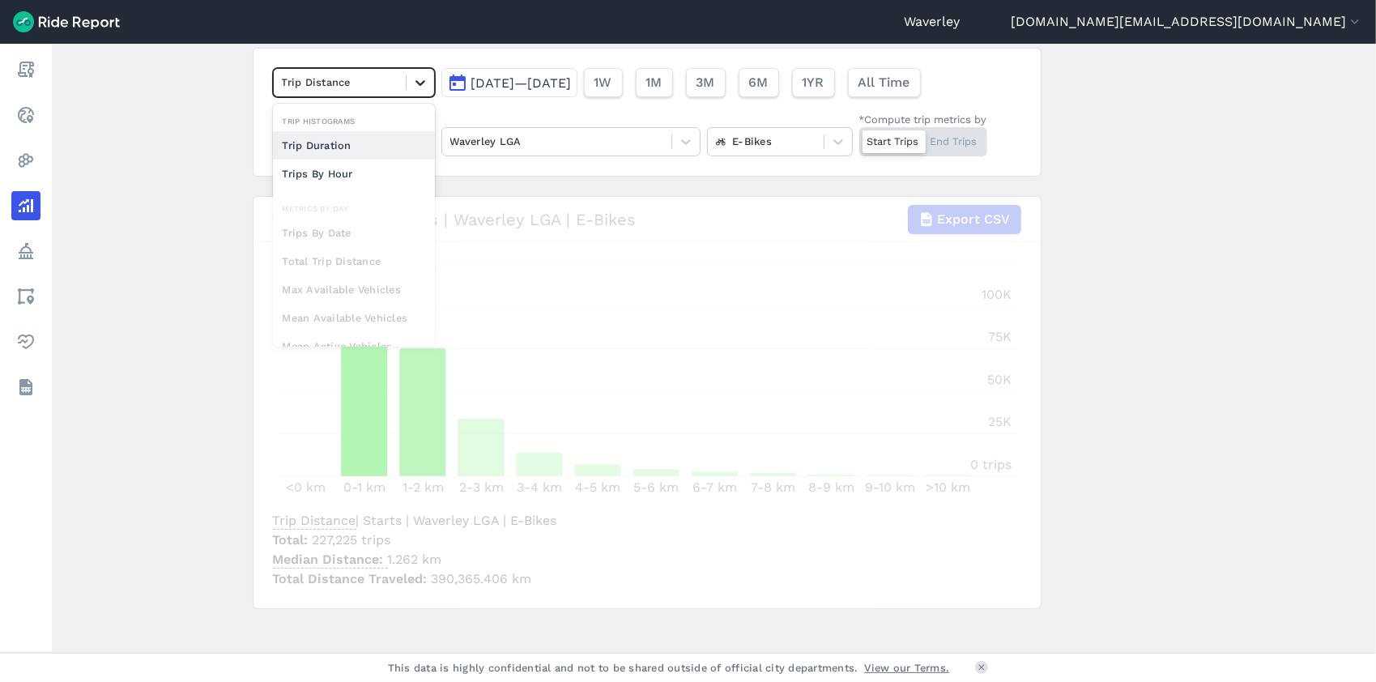
click at [421, 83] on icon at bounding box center [420, 82] width 16 height 16
click at [346, 227] on div "loading" at bounding box center [646, 402] width 787 height 411
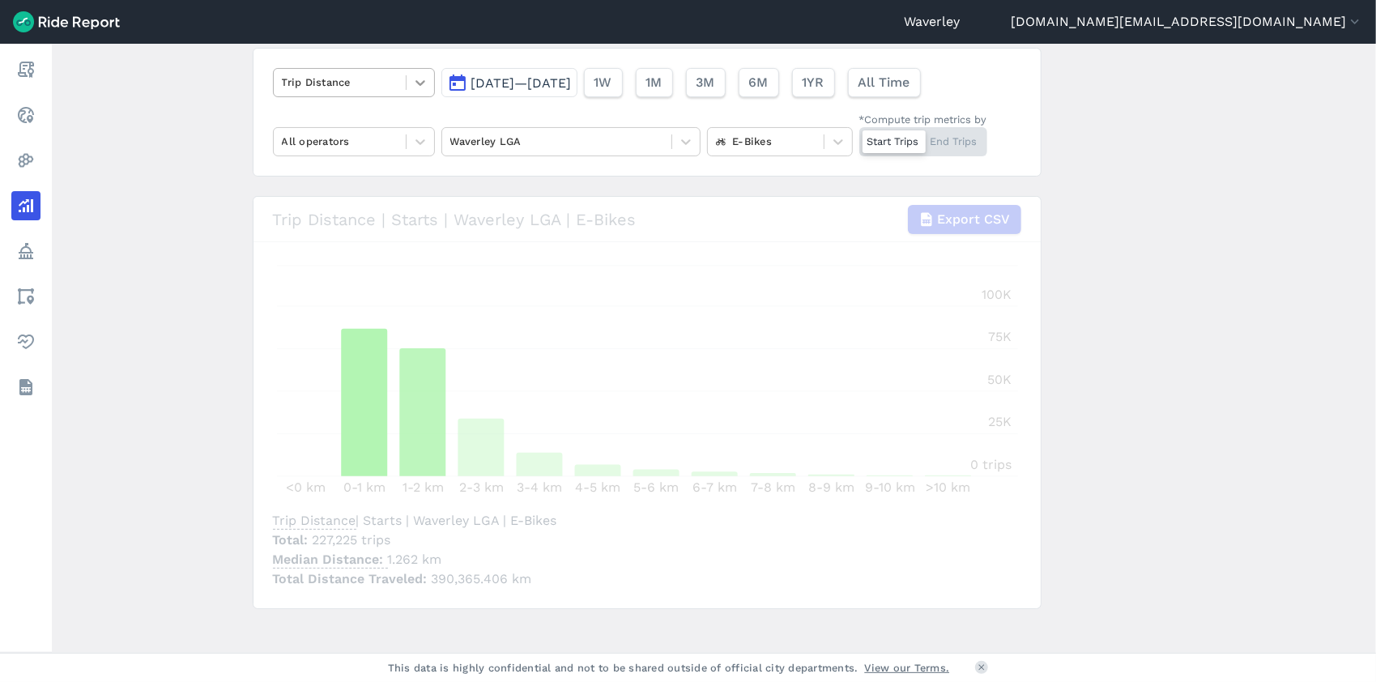
click at [419, 83] on icon at bounding box center [420, 83] width 10 height 6
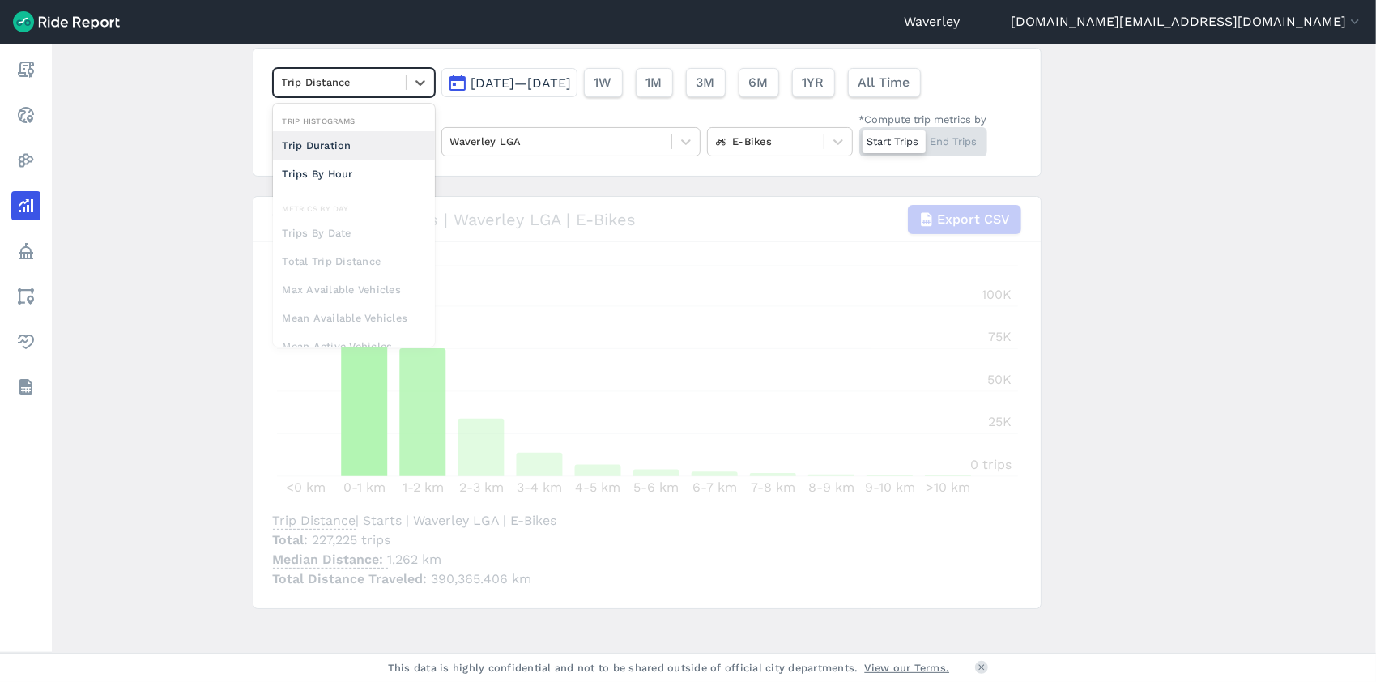
click at [582, 383] on div "loading" at bounding box center [646, 402] width 787 height 411
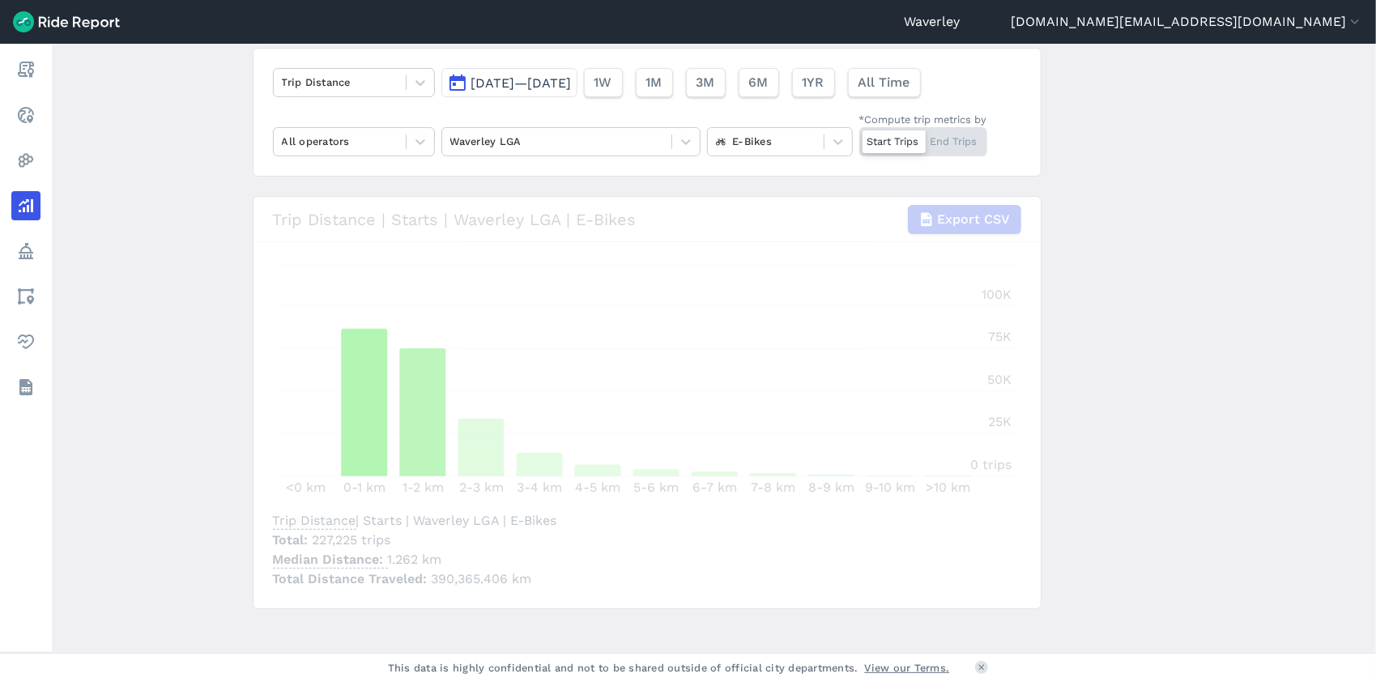
drag, startPoint x: 683, startPoint y: 644, endPoint x: 751, endPoint y: 610, distance: 74.9
click at [683, 643] on main "Analyze Data Trip Distance [DATE]—[DATE] 1W 1M 3M 6M 1YR All Time All operators…" at bounding box center [714, 348] width 1324 height 609
drag, startPoint x: 905, startPoint y: 273, endPoint x: 892, endPoint y: 258, distance: 19.5
click at [905, 271] on div "loading" at bounding box center [646, 402] width 787 height 411
click at [740, 286] on div "loading" at bounding box center [646, 402] width 787 height 411
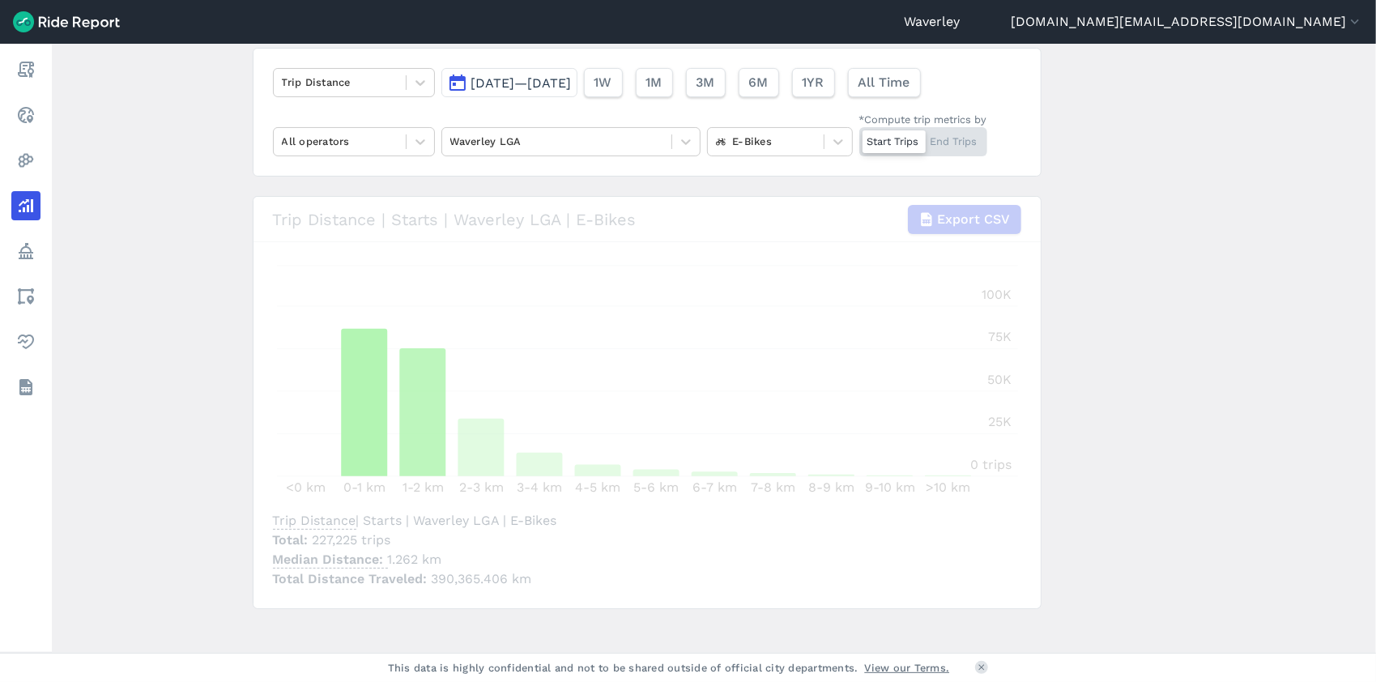
drag, startPoint x: 740, startPoint y: 286, endPoint x: 654, endPoint y: 255, distance: 91.2
click at [740, 287] on div "loading" at bounding box center [646, 402] width 787 height 411
click at [775, 413] on div "loading" at bounding box center [646, 402] width 787 height 411
click at [183, 115] on main "Analyze Data Trip Distance [DATE]—[DATE] 1W 1M 3M 6M 1YR All Time All operators…" at bounding box center [714, 348] width 1324 height 609
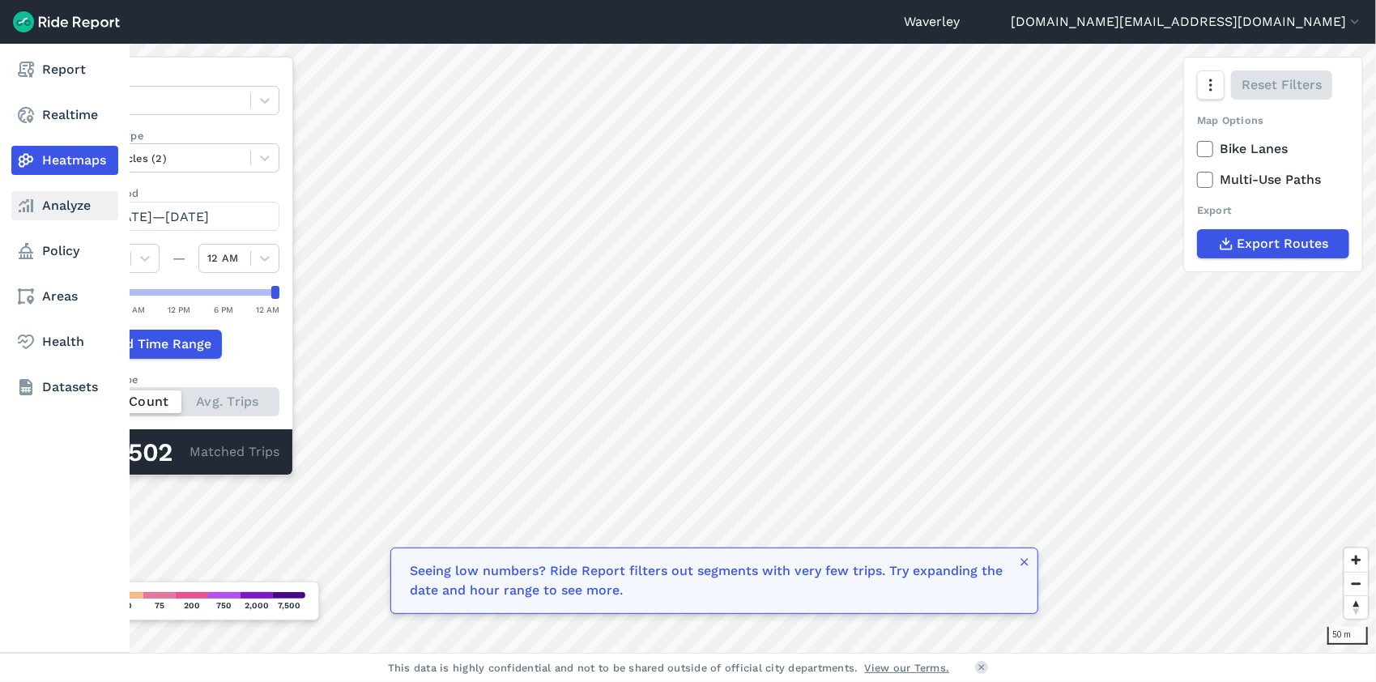
click at [66, 204] on link "Analyze" at bounding box center [64, 205] width 107 height 29
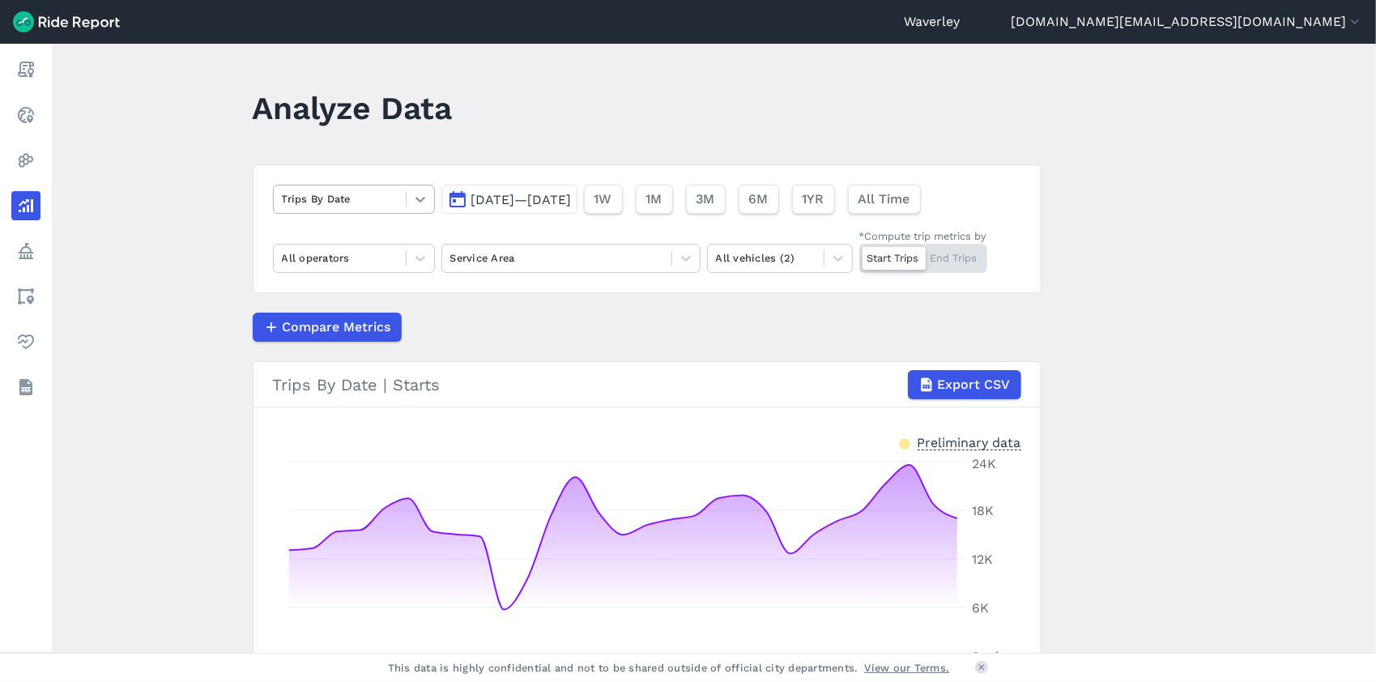
click at [416, 199] on icon at bounding box center [420, 200] width 10 height 6
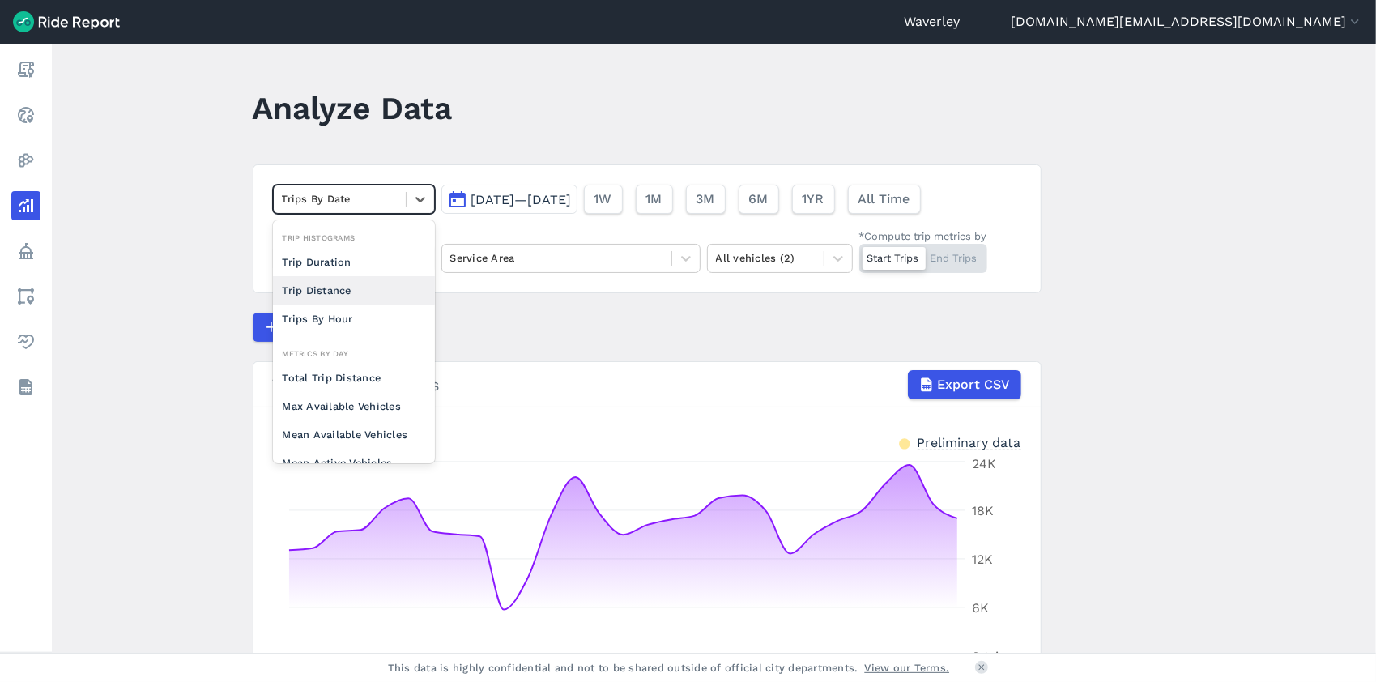
click at [335, 293] on div "Trip Distance" at bounding box center [354, 290] width 162 height 28
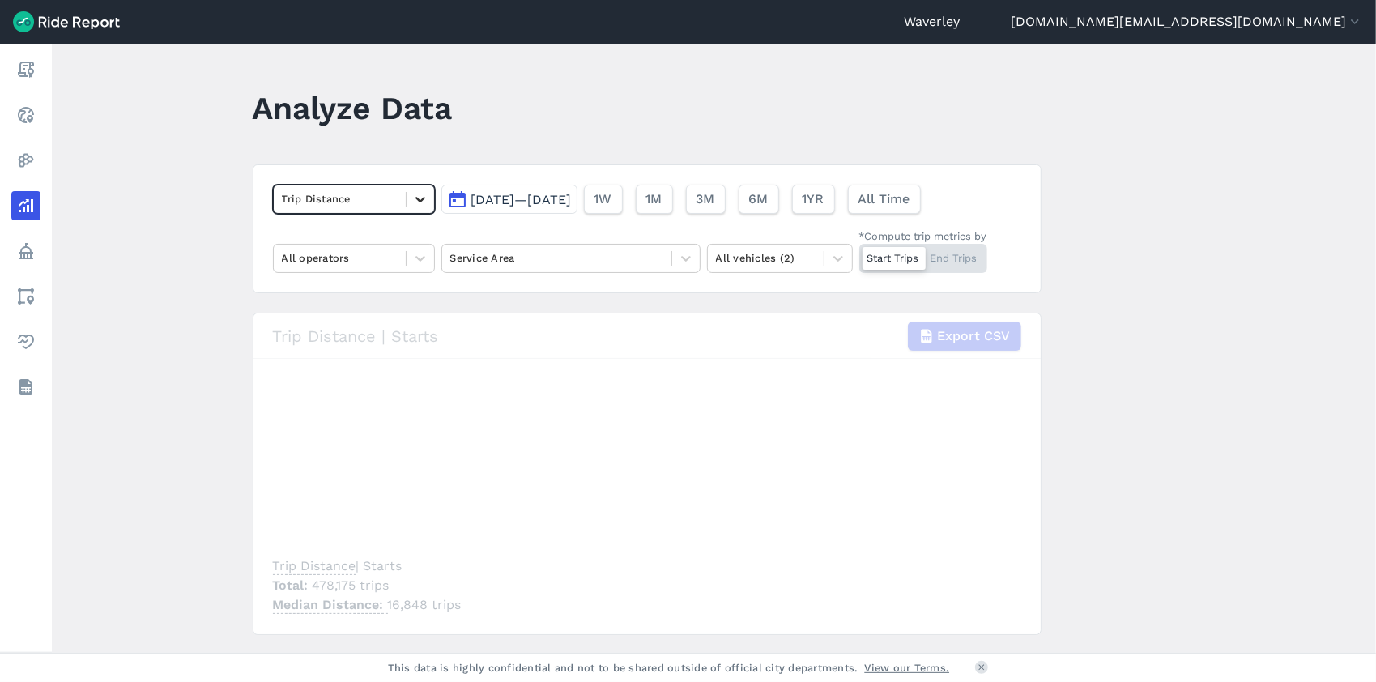
click at [416, 203] on icon at bounding box center [420, 199] width 16 height 16
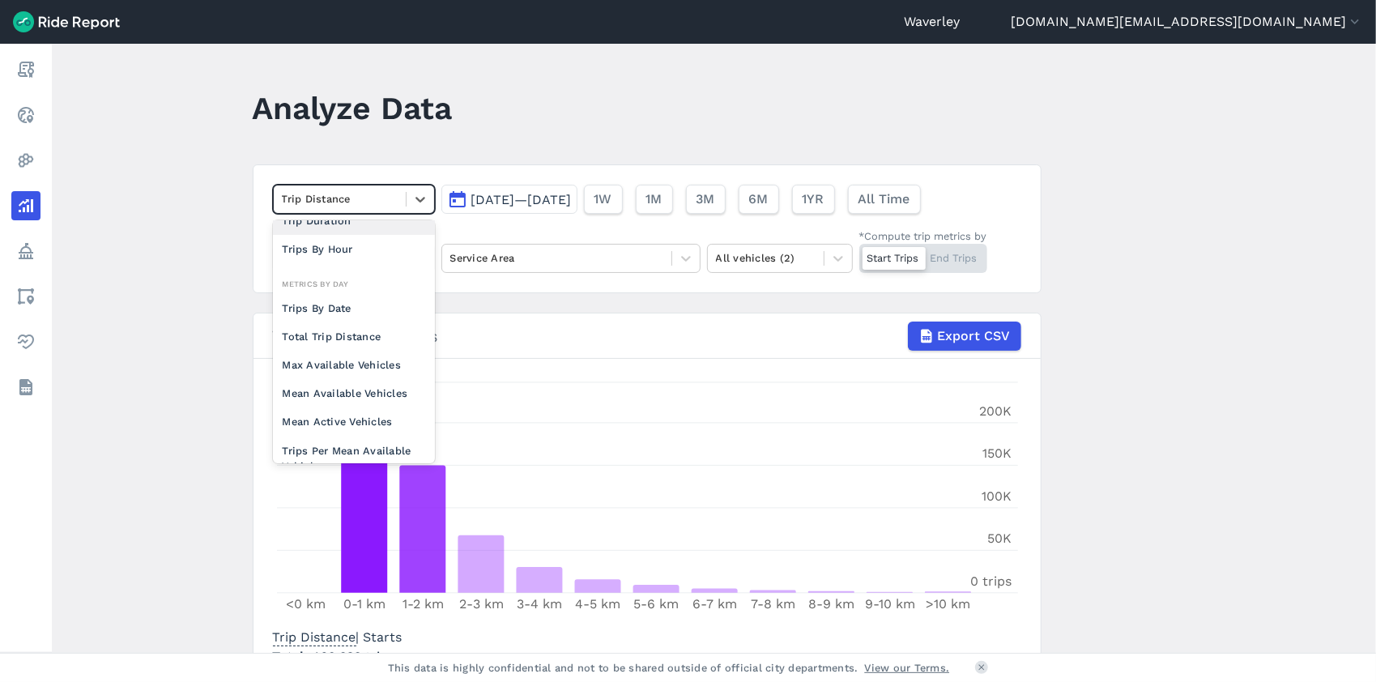
scroll to position [42, 0]
click at [342, 304] on div "Trips By Date" at bounding box center [354, 307] width 162 height 28
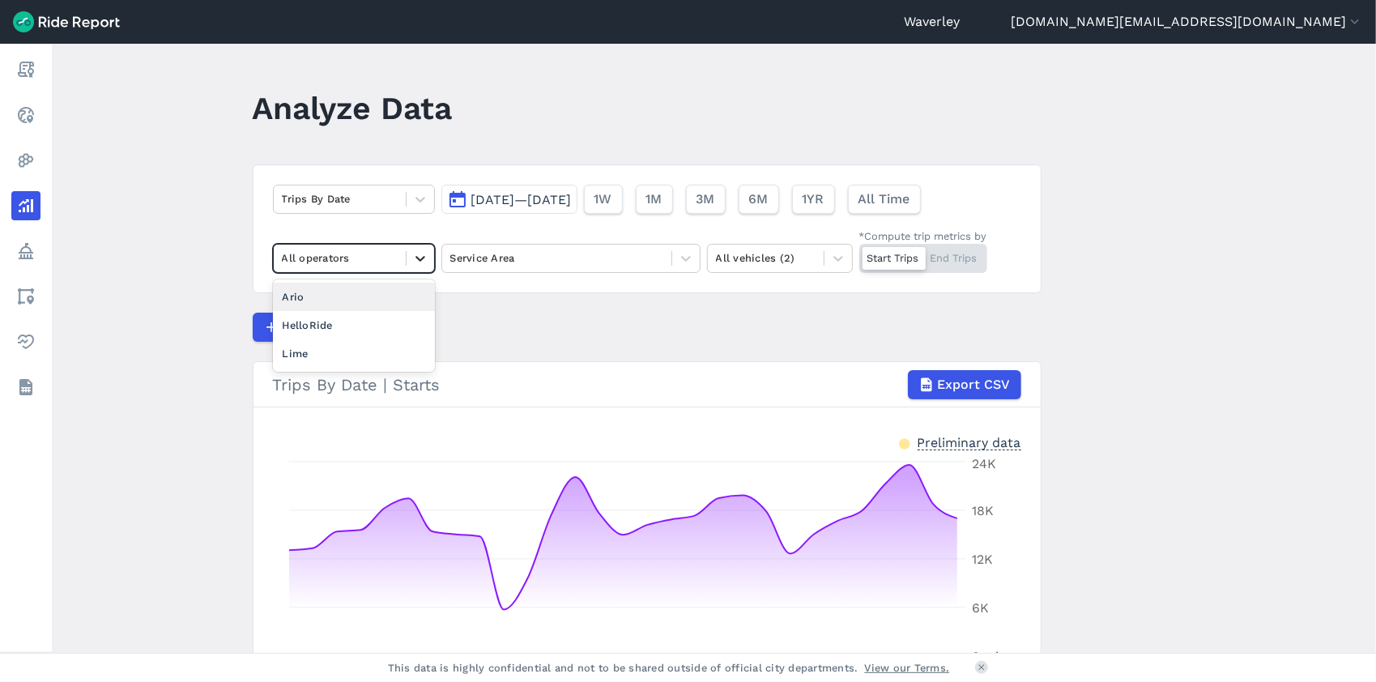
click at [419, 259] on icon at bounding box center [420, 258] width 16 height 16
click at [351, 257] on div at bounding box center [340, 258] width 116 height 19
click at [686, 262] on icon at bounding box center [686, 258] width 16 height 16
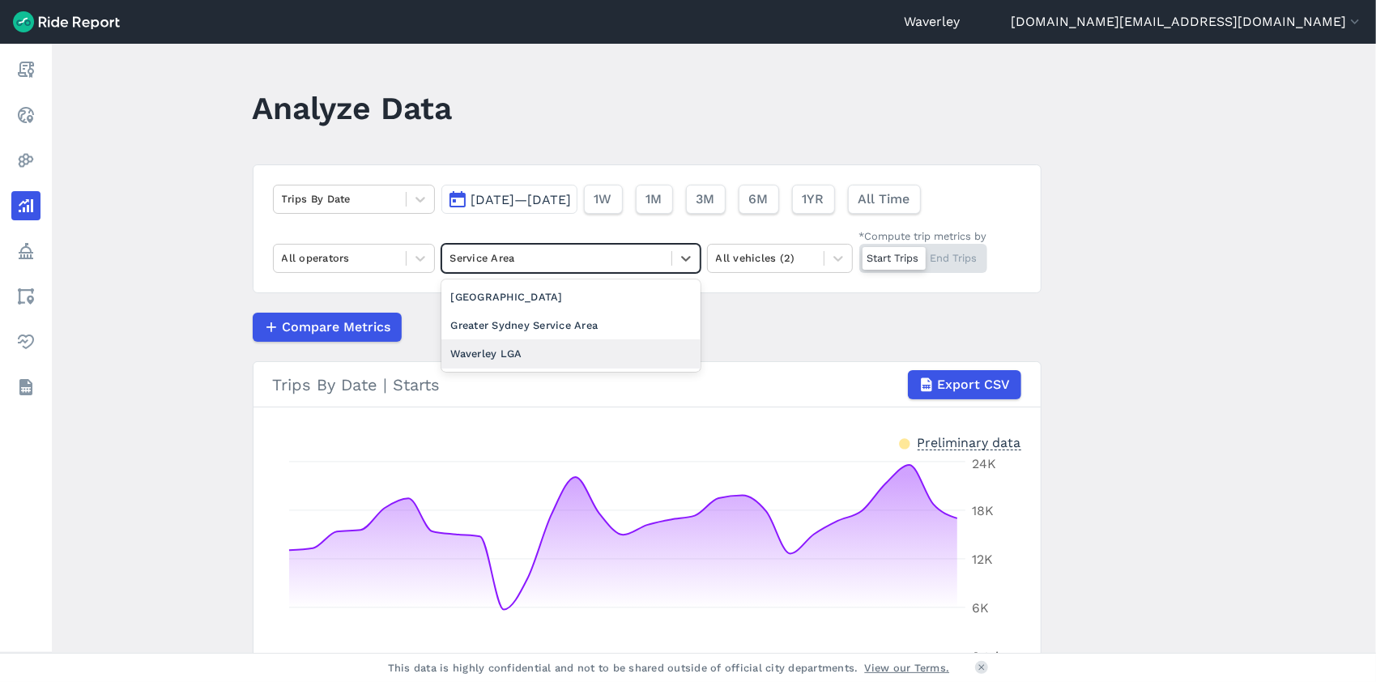
drag, startPoint x: 513, startPoint y: 351, endPoint x: 561, endPoint y: 338, distance: 49.7
click at [514, 351] on div "Waverley LGA" at bounding box center [570, 353] width 259 height 28
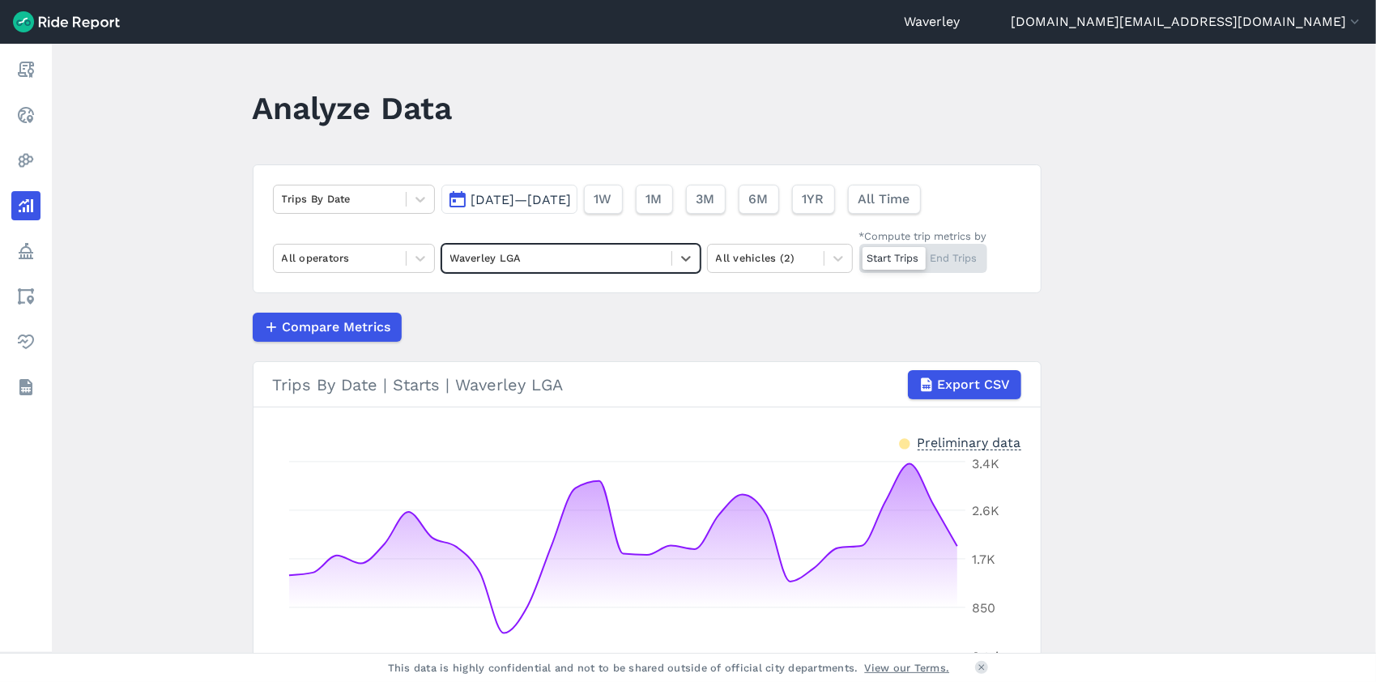
click at [458, 199] on button "[DATE]—[DATE]" at bounding box center [509, 199] width 136 height 29
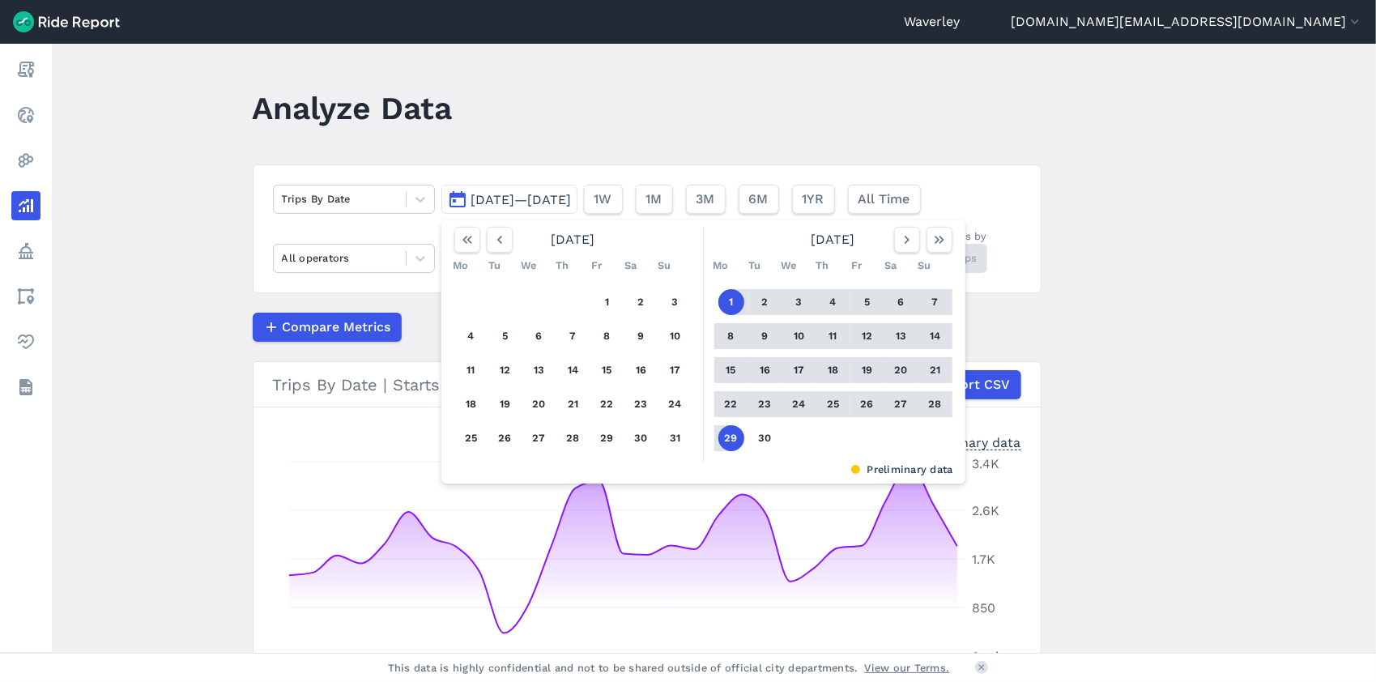
click at [460, 201] on button "[DATE]—[DATE]" at bounding box center [509, 199] width 136 height 29
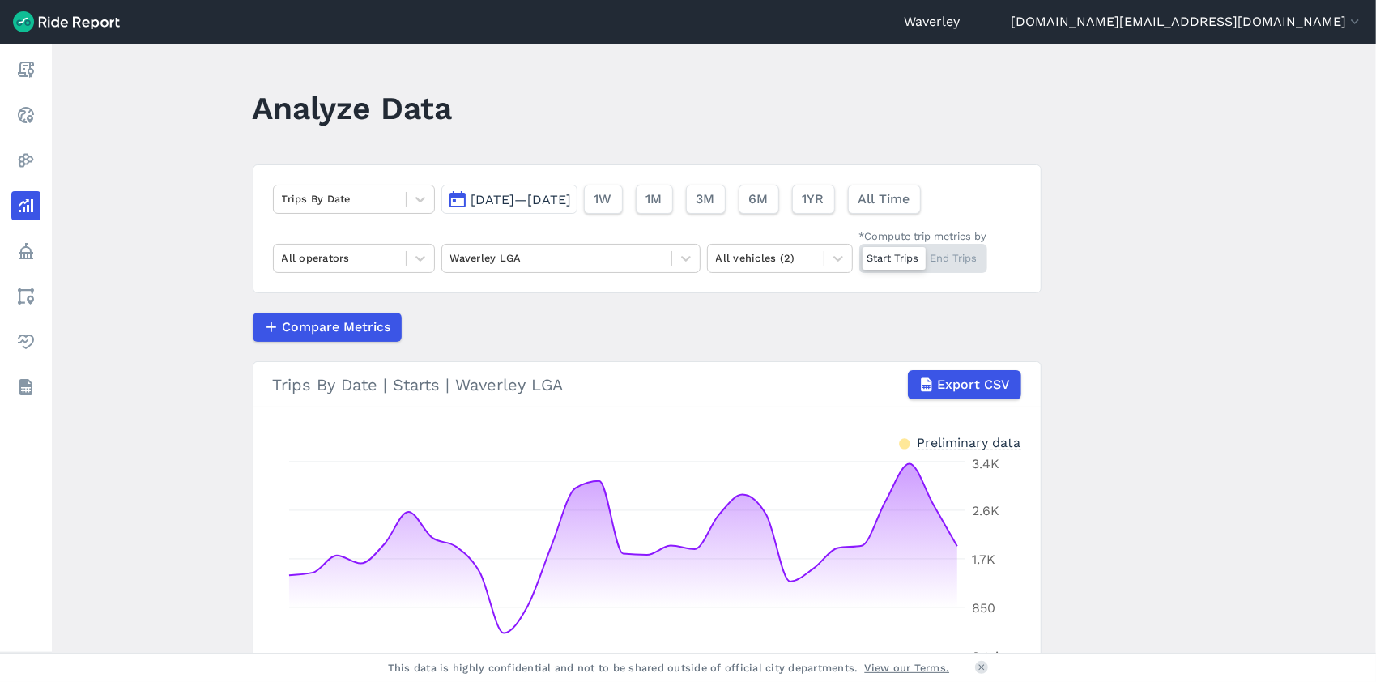
click at [457, 198] on button "[DATE]—[DATE]" at bounding box center [509, 199] width 136 height 29
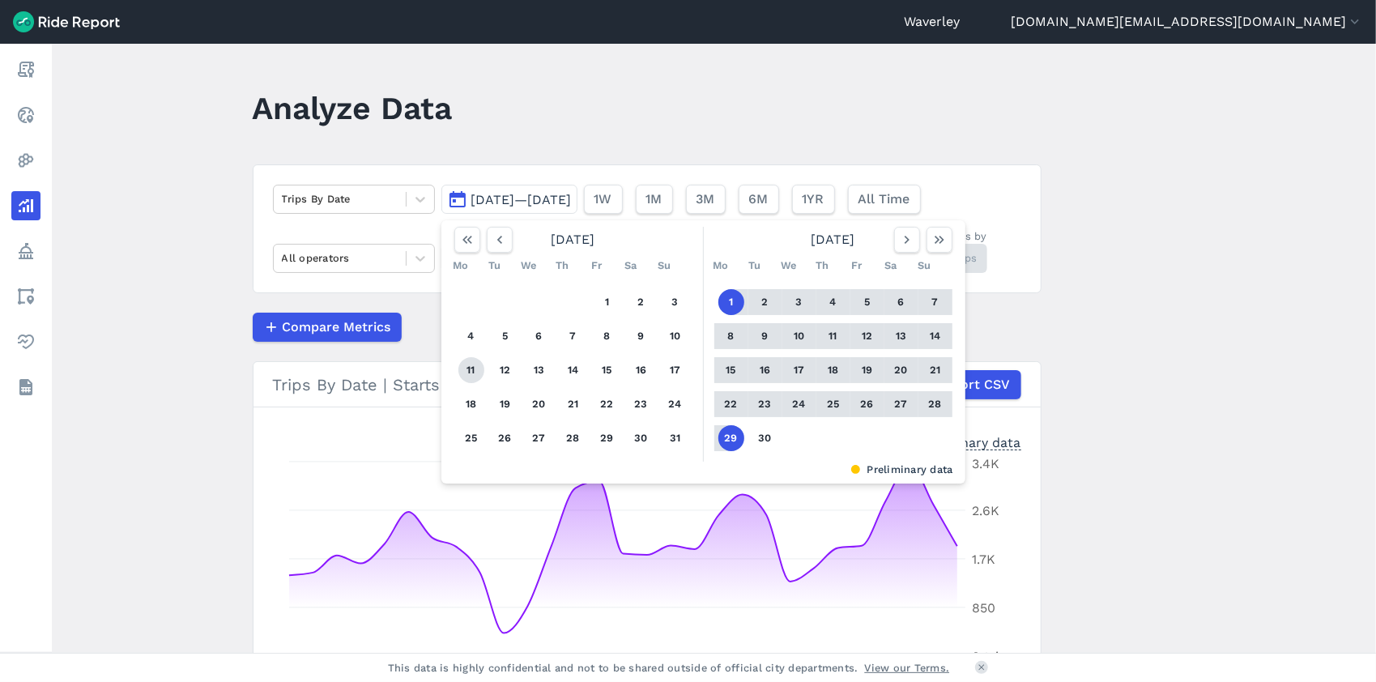
click at [471, 371] on button "11" at bounding box center [471, 370] width 26 height 26
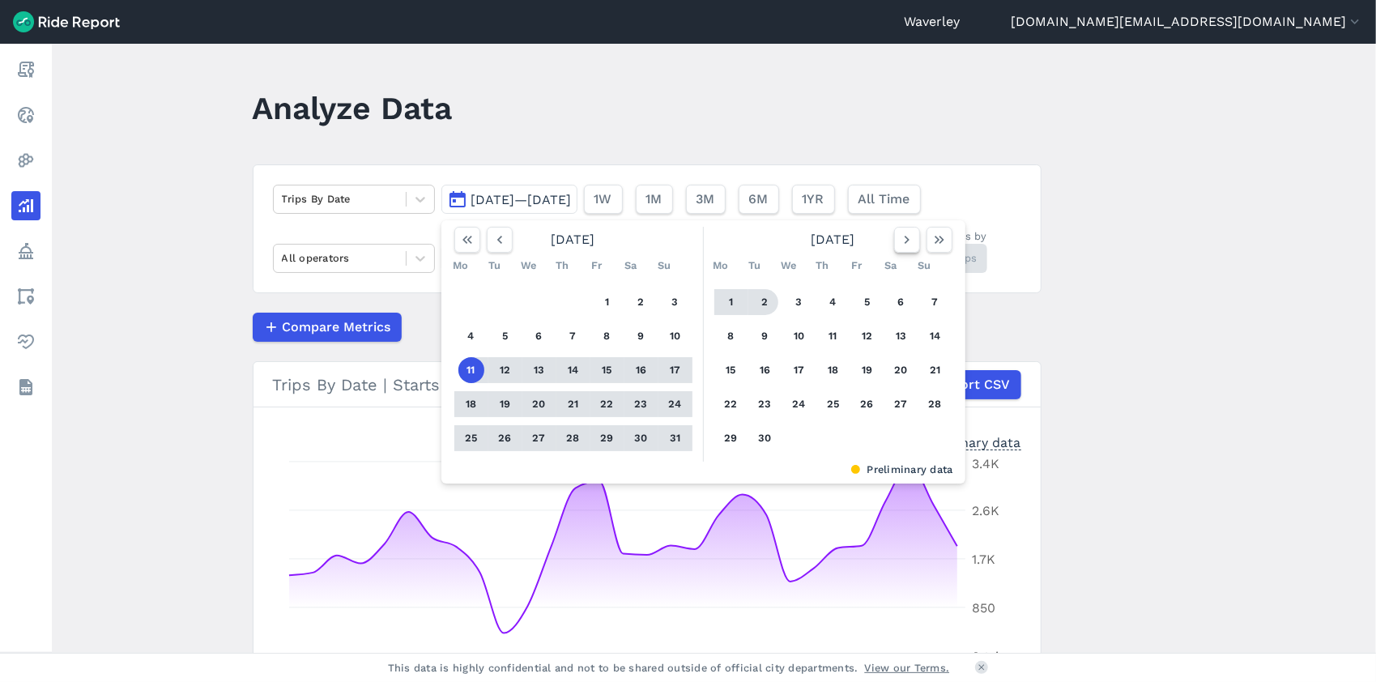
click at [905, 241] on icon "button" at bounding box center [907, 240] width 16 height 16
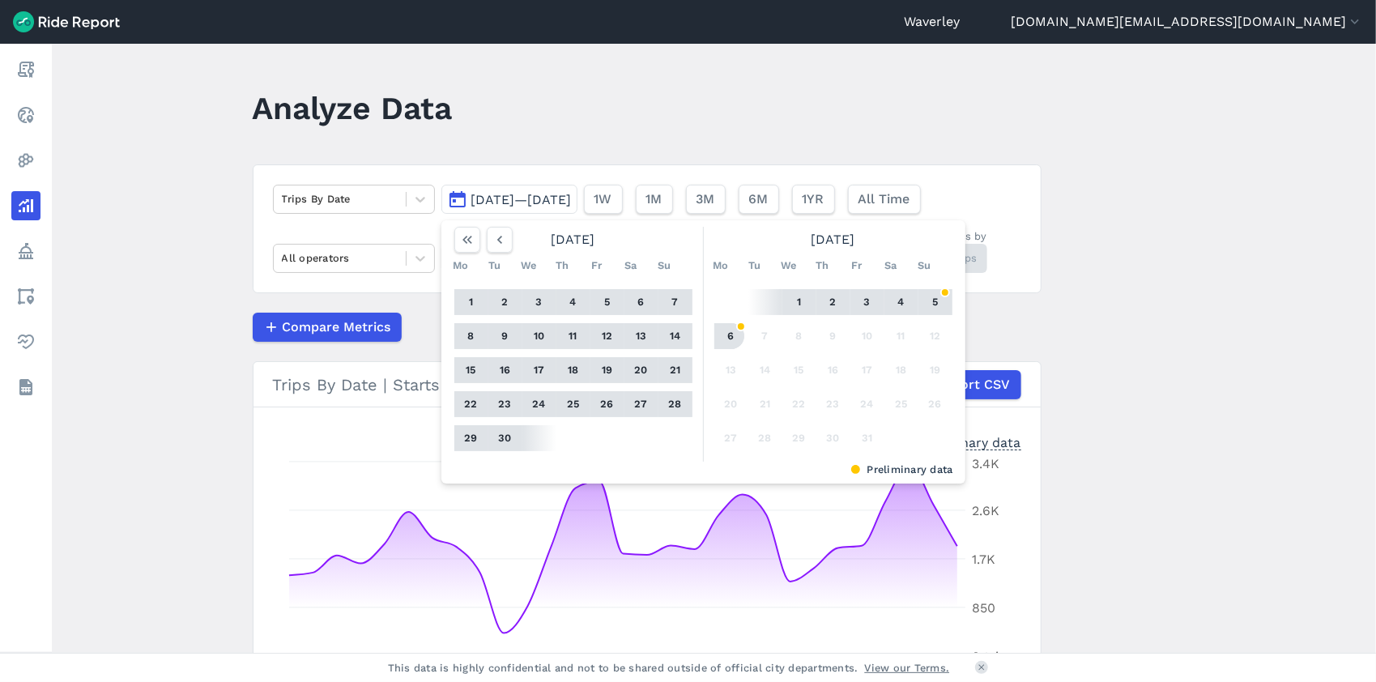
click at [729, 331] on button "6" at bounding box center [731, 336] width 26 height 26
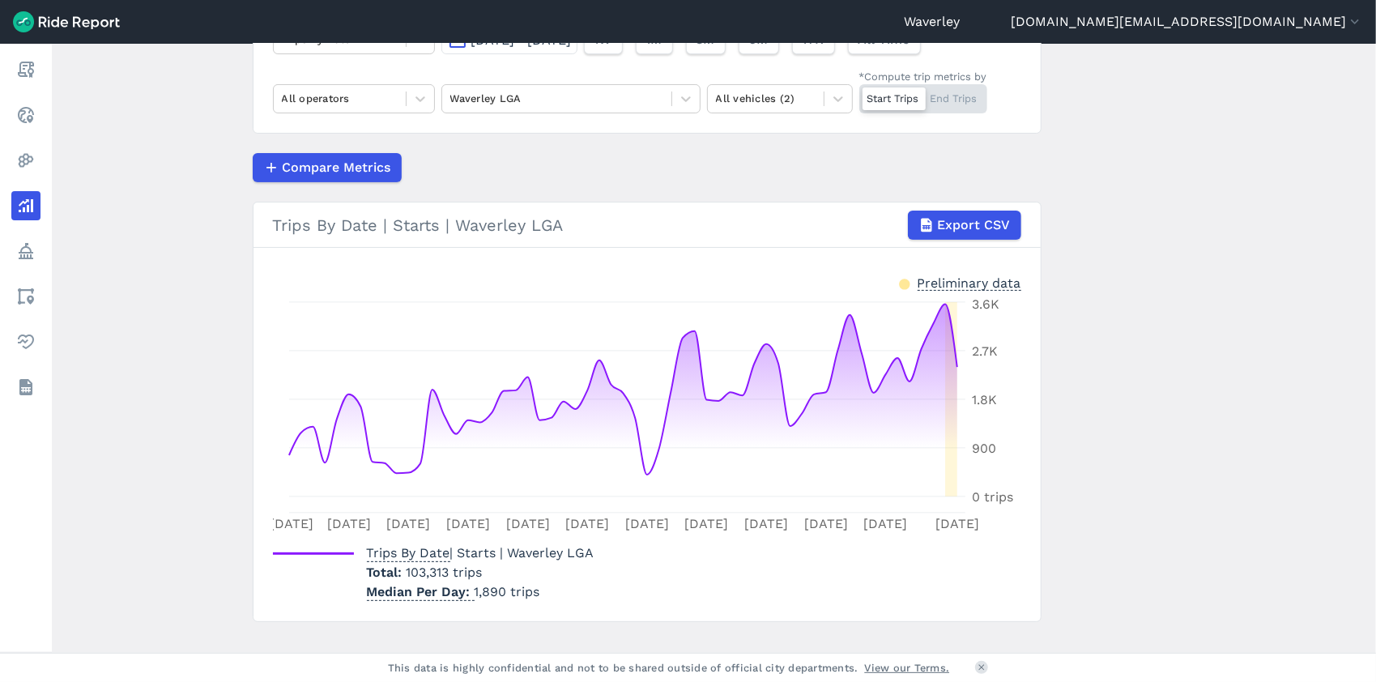
scroll to position [161, 0]
